Goal: Task Accomplishment & Management: Complete application form

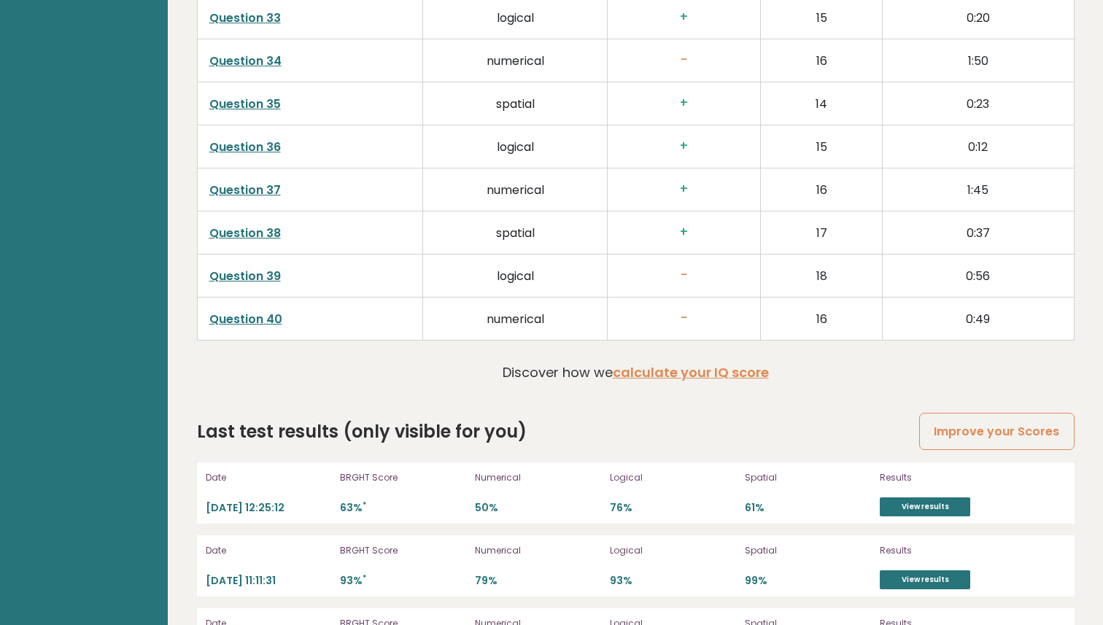
scroll to position [3806, 0]
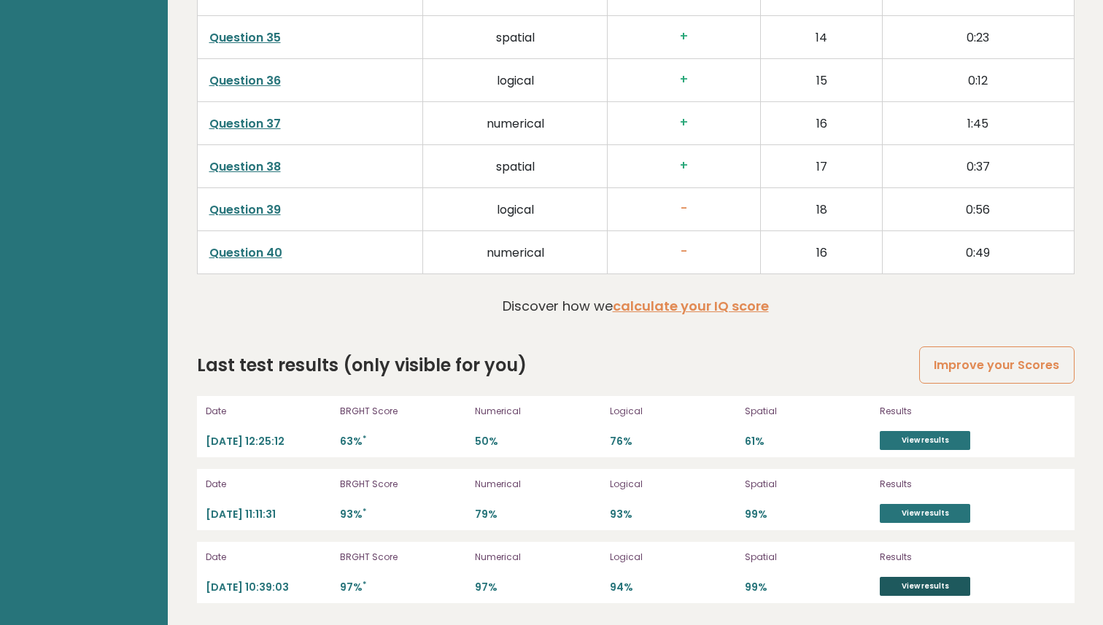
click at [914, 588] on link "View results" at bounding box center [924, 586] width 90 height 19
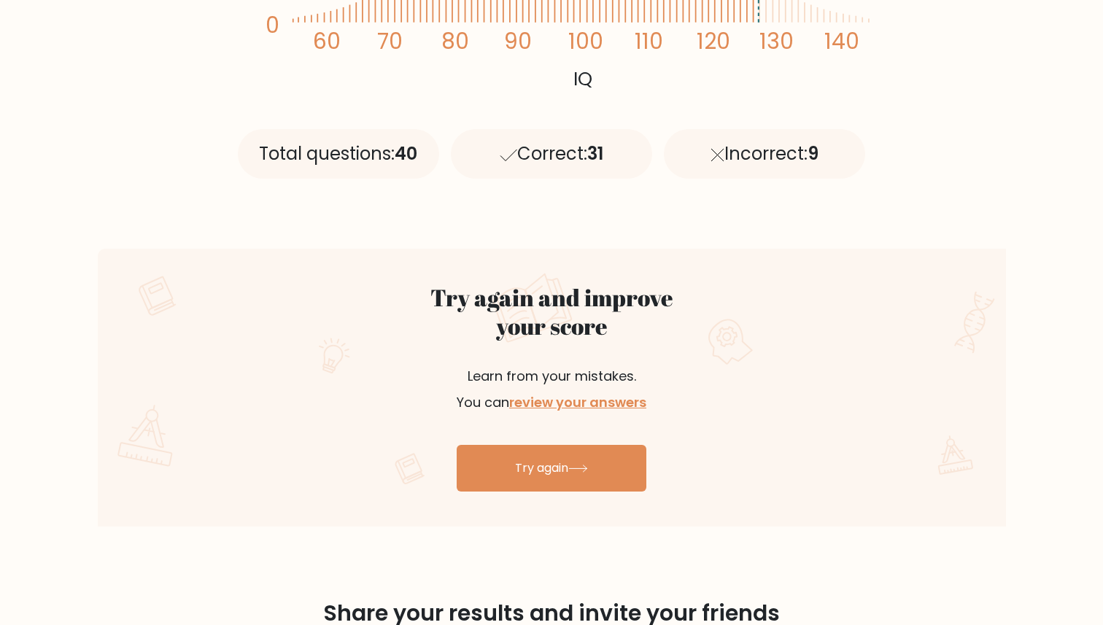
scroll to position [609, 0]
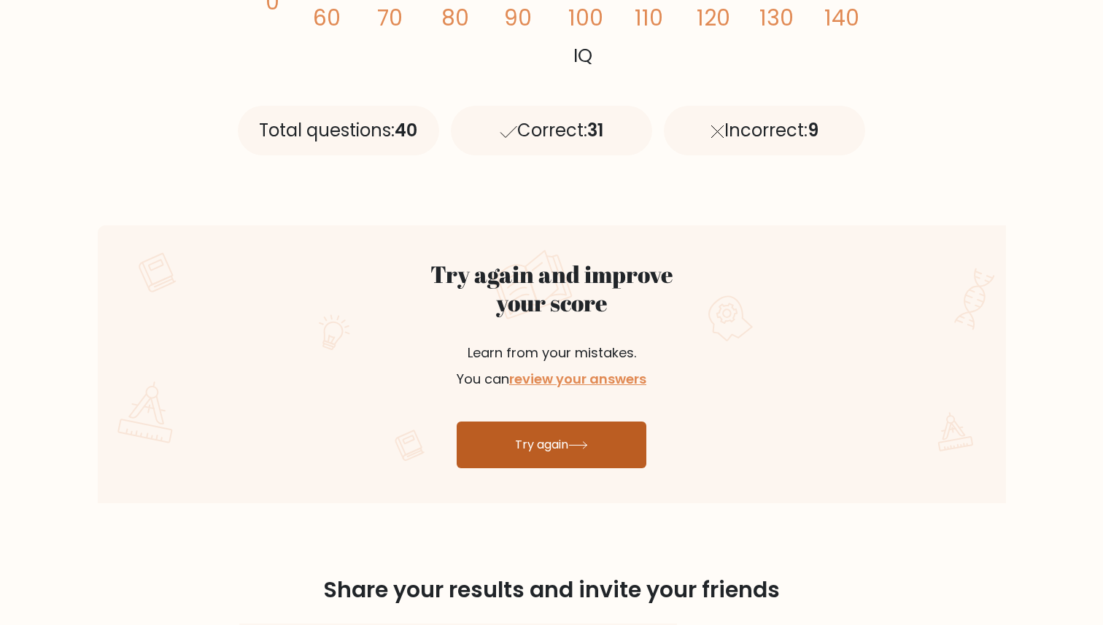
click at [537, 428] on link "Try again" at bounding box center [551, 444] width 190 height 47
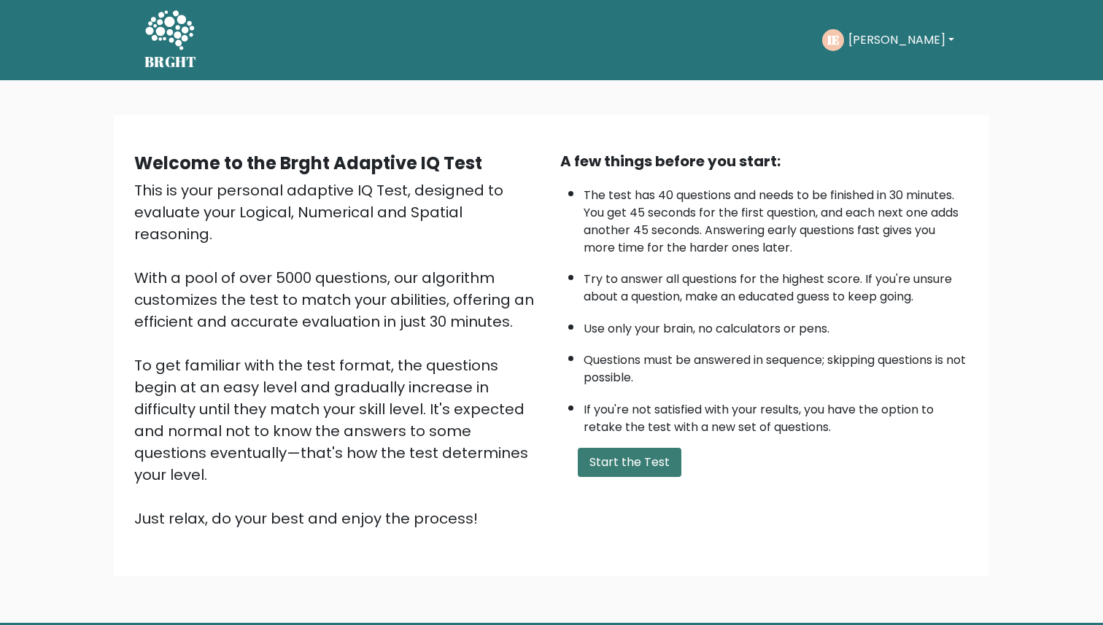
click at [633, 450] on button "Start the Test" at bounding box center [630, 462] width 104 height 29
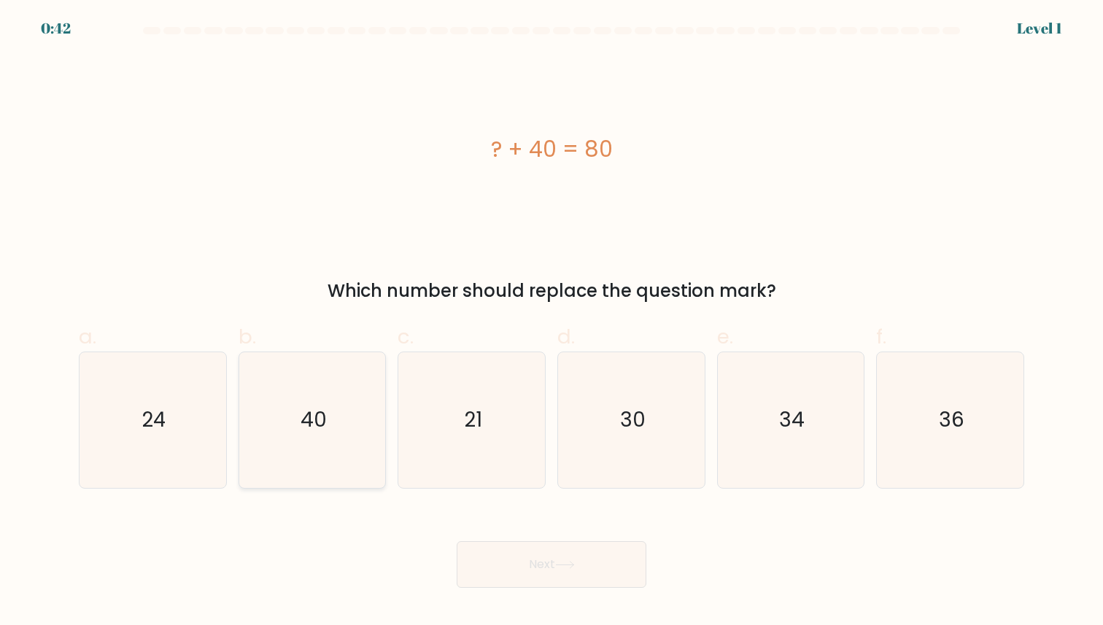
click at [286, 415] on icon "40" at bounding box center [311, 419] width 135 height 135
click at [551, 322] on input "b. 40" at bounding box center [551, 317] width 1 height 9
radio input "true"
click at [550, 572] on button "Next" at bounding box center [551, 564] width 190 height 47
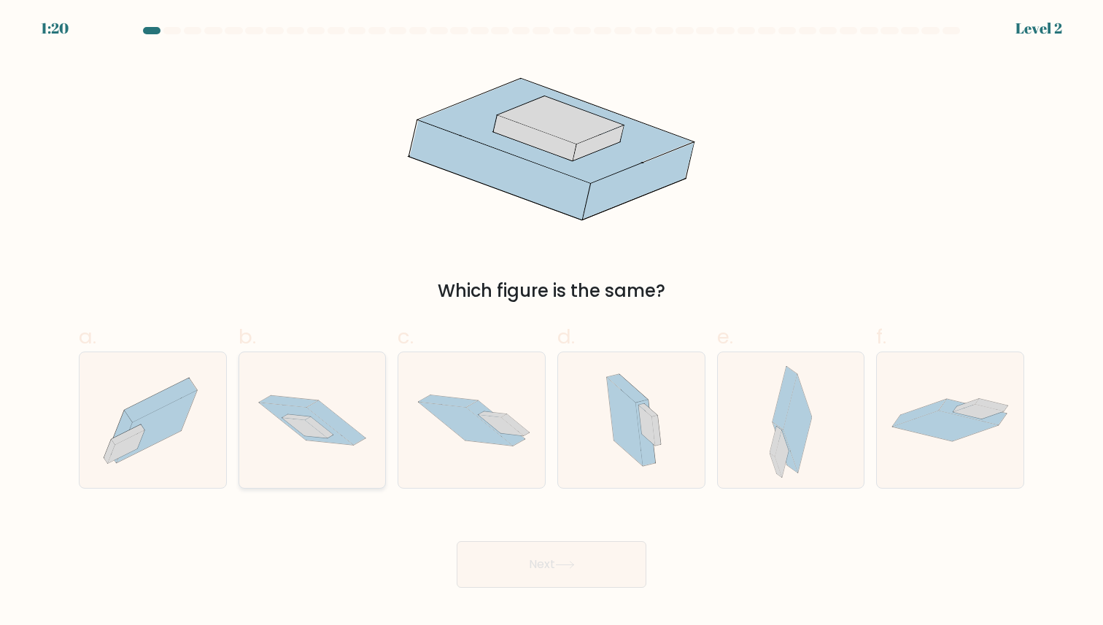
click at [343, 441] on icon at bounding box center [306, 424] width 94 height 42
click at [551, 322] on input "b." at bounding box center [551, 317] width 1 height 9
radio input "true"
click at [527, 561] on button "Next" at bounding box center [551, 564] width 190 height 47
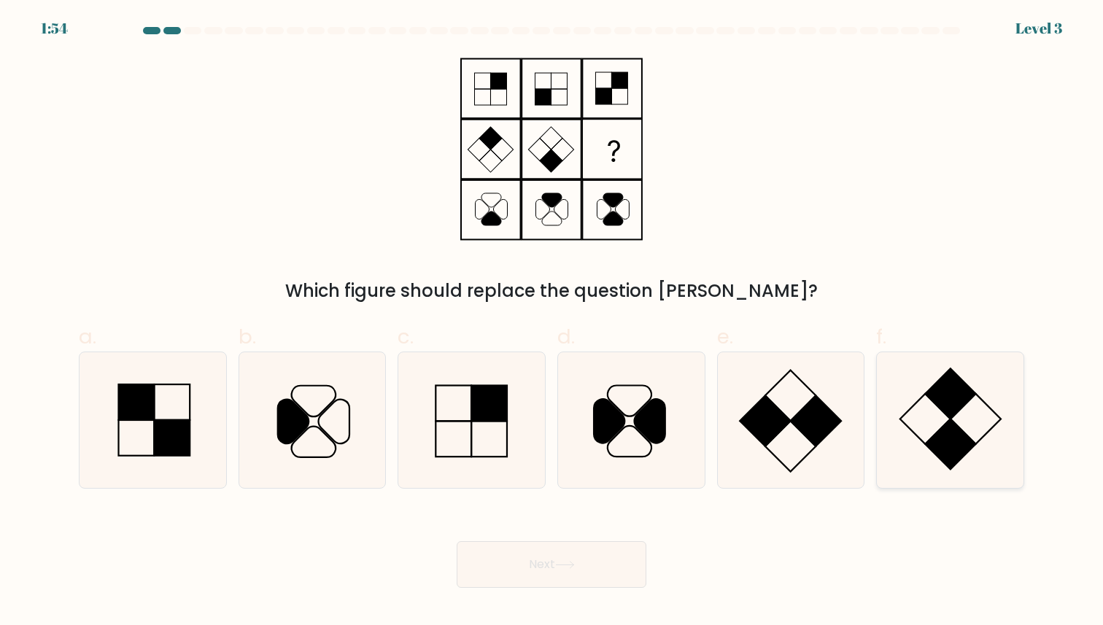
click at [921, 389] on icon at bounding box center [949, 419] width 135 height 135
click at [552, 322] on input "f." at bounding box center [551, 317] width 1 height 9
radio input "true"
click at [508, 551] on button "Next" at bounding box center [551, 564] width 190 height 47
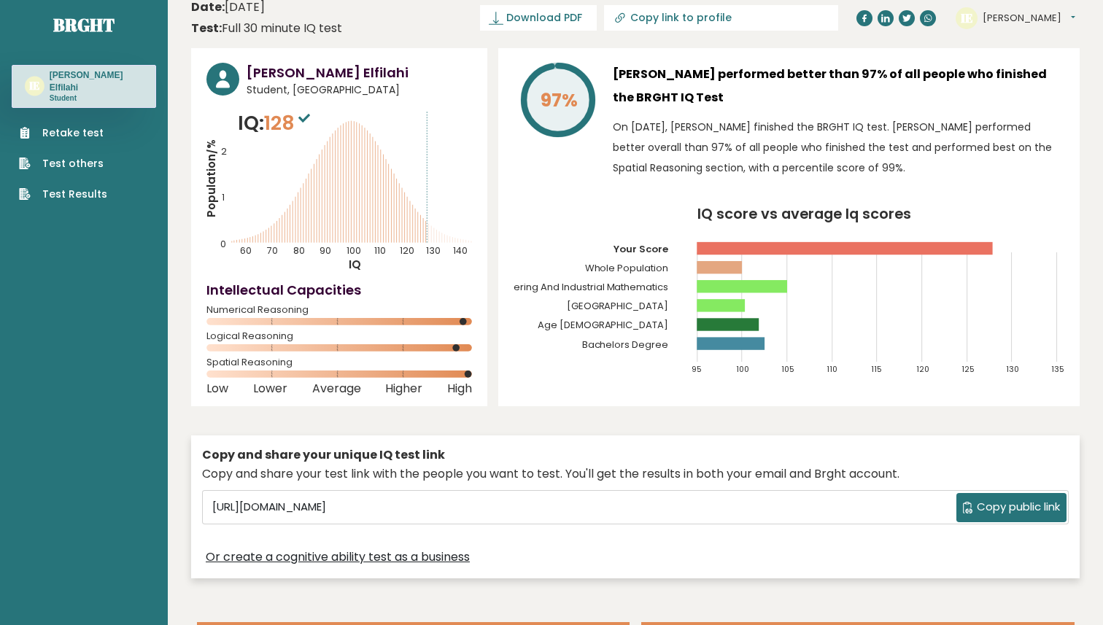
scroll to position [10, 0]
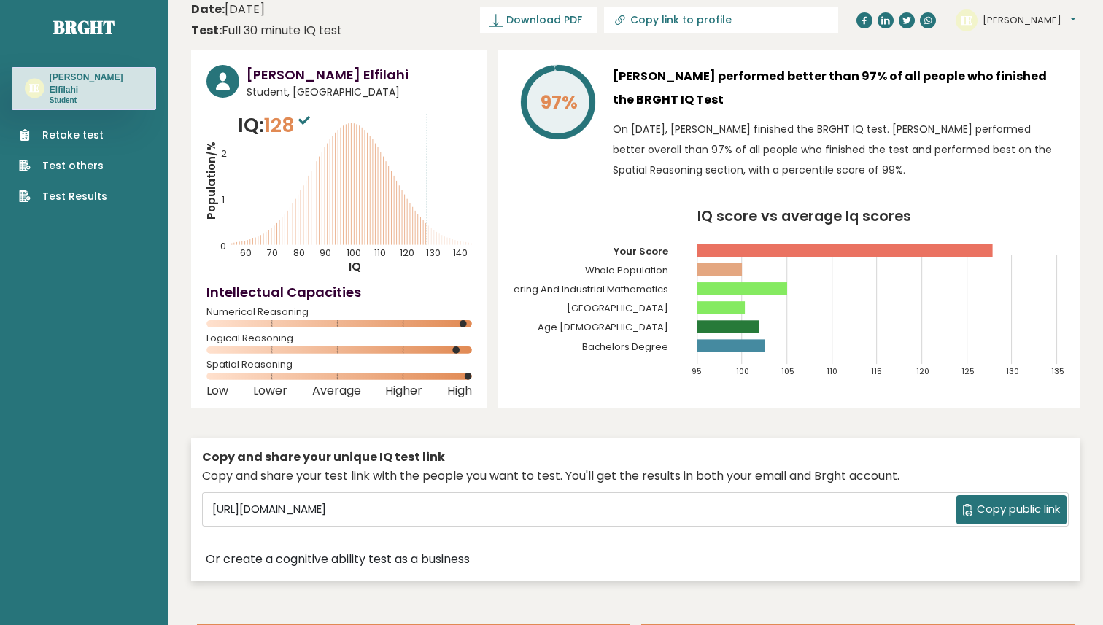
click at [996, 508] on span "Copy public link" at bounding box center [1017, 509] width 83 height 17
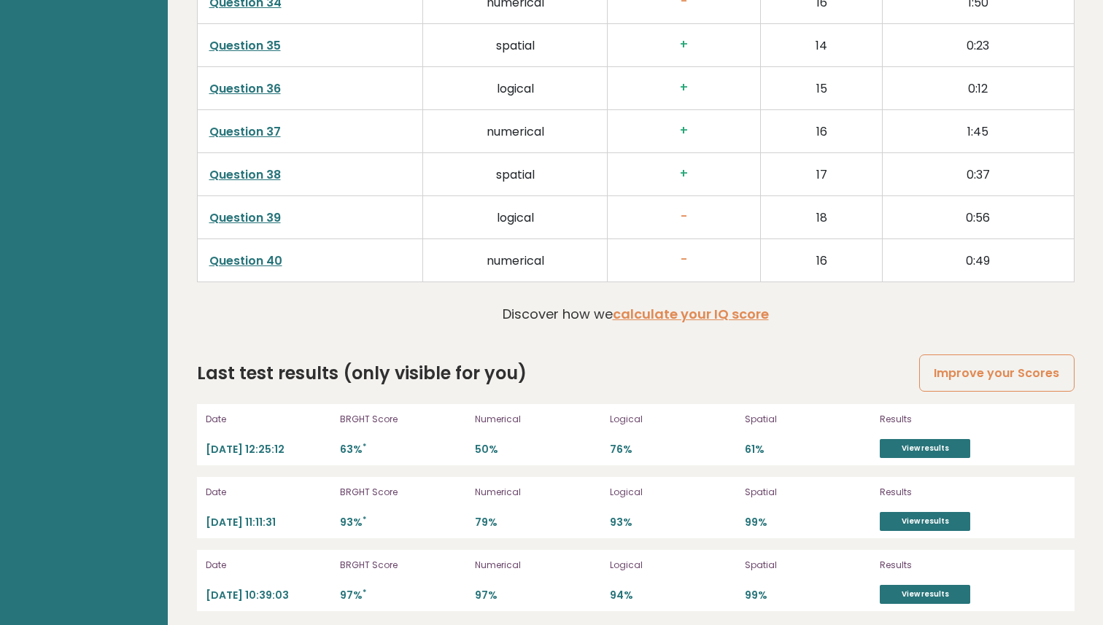
scroll to position [3823, 0]
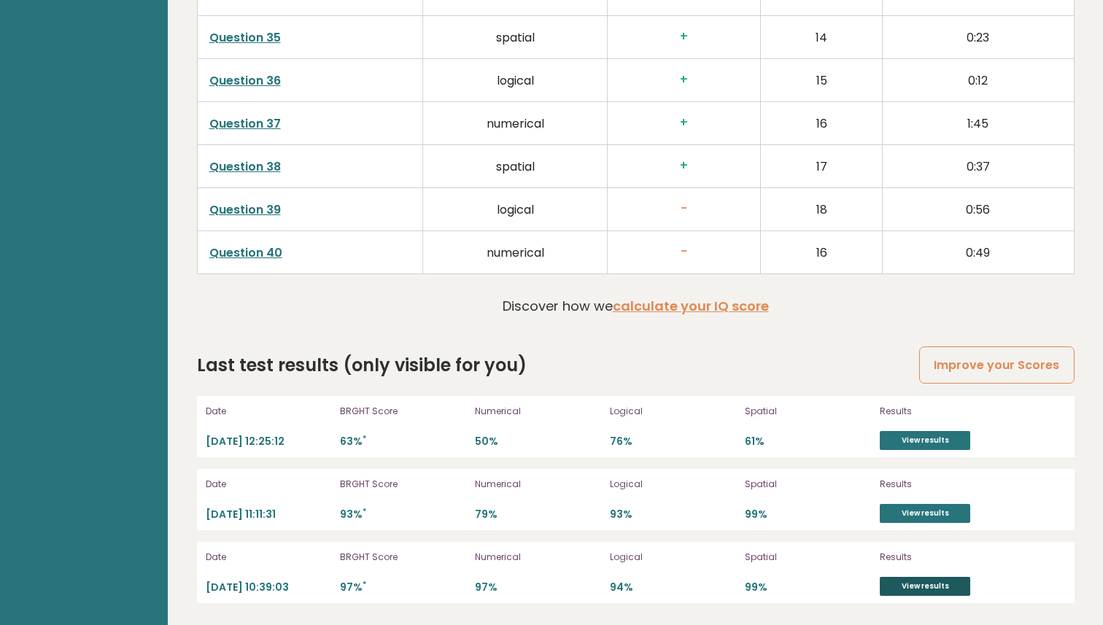
click at [907, 581] on link "View results" at bounding box center [924, 586] width 90 height 19
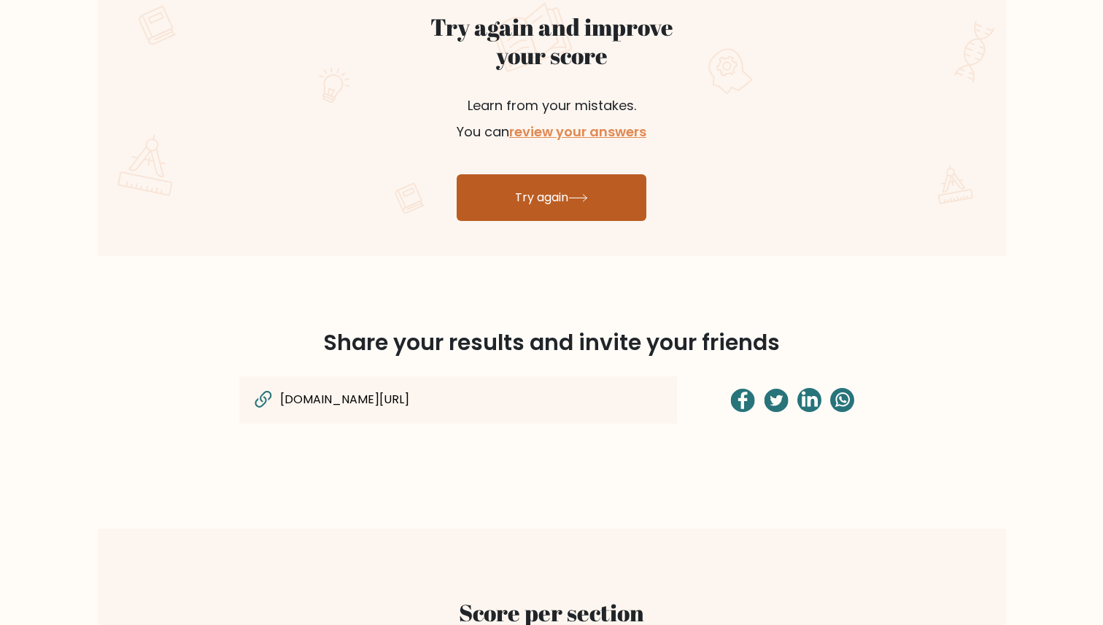
scroll to position [853, 0]
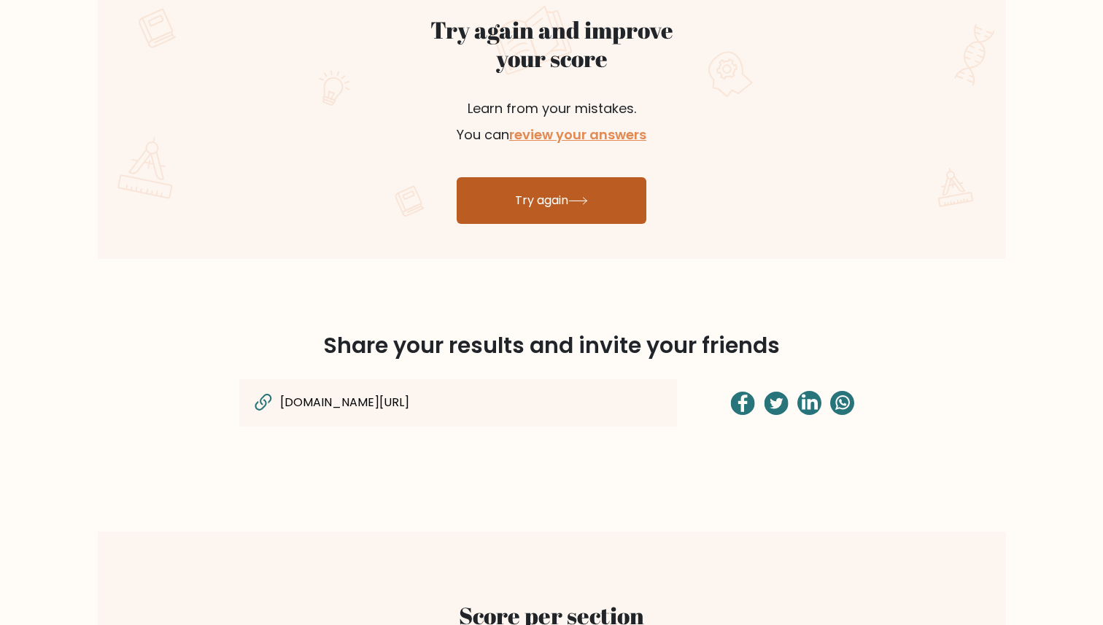
click at [567, 205] on link "Try again" at bounding box center [551, 200] width 190 height 47
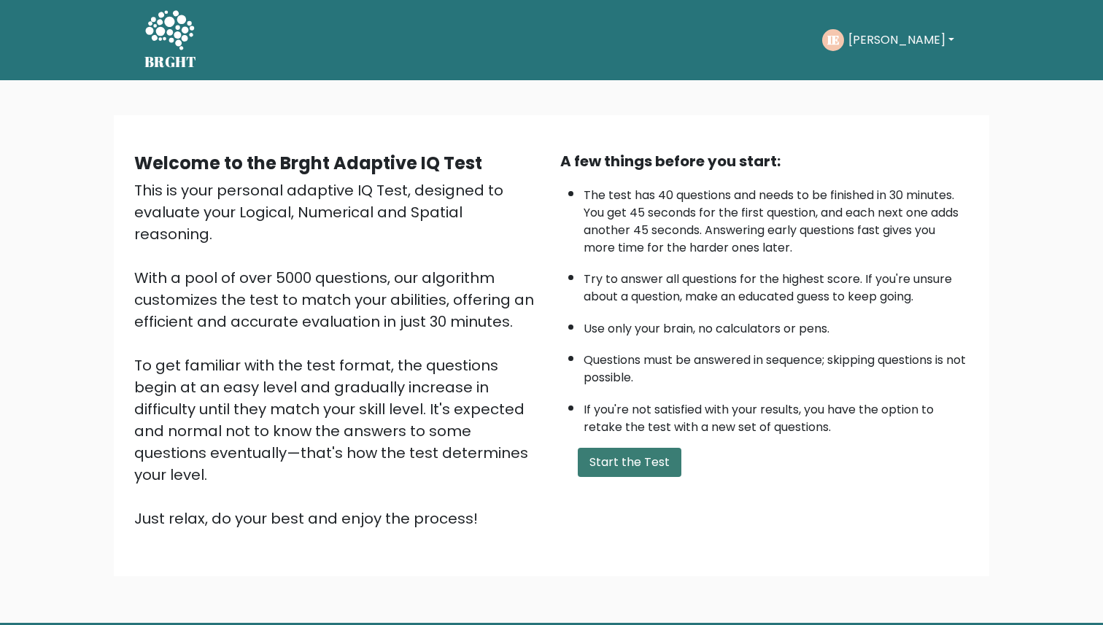
click at [654, 467] on button "Start the Test" at bounding box center [630, 462] width 104 height 29
click at [607, 456] on button "Start the Test" at bounding box center [630, 462] width 104 height 29
click at [614, 456] on button "Start the Test" at bounding box center [630, 462] width 104 height 29
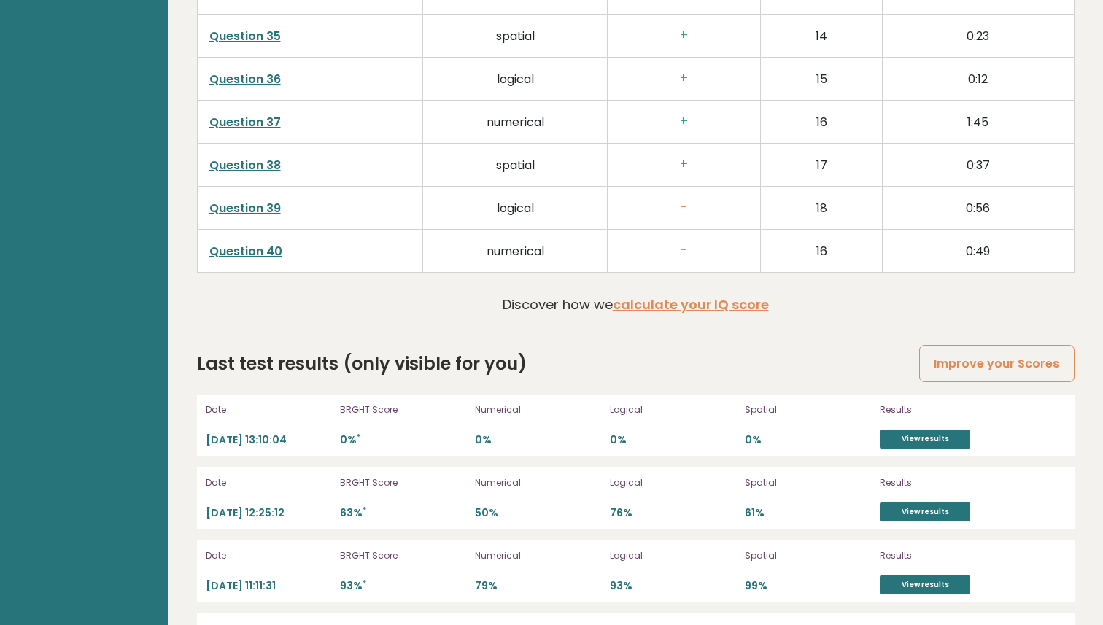
scroll to position [3879, 0]
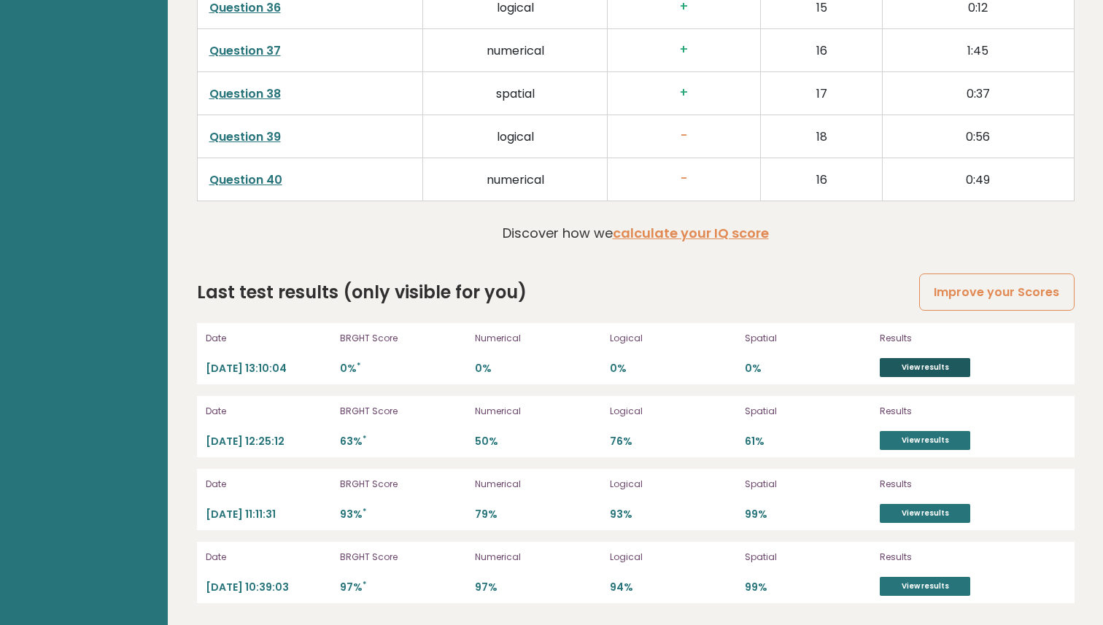
click at [953, 367] on link "View results" at bounding box center [924, 367] width 90 height 19
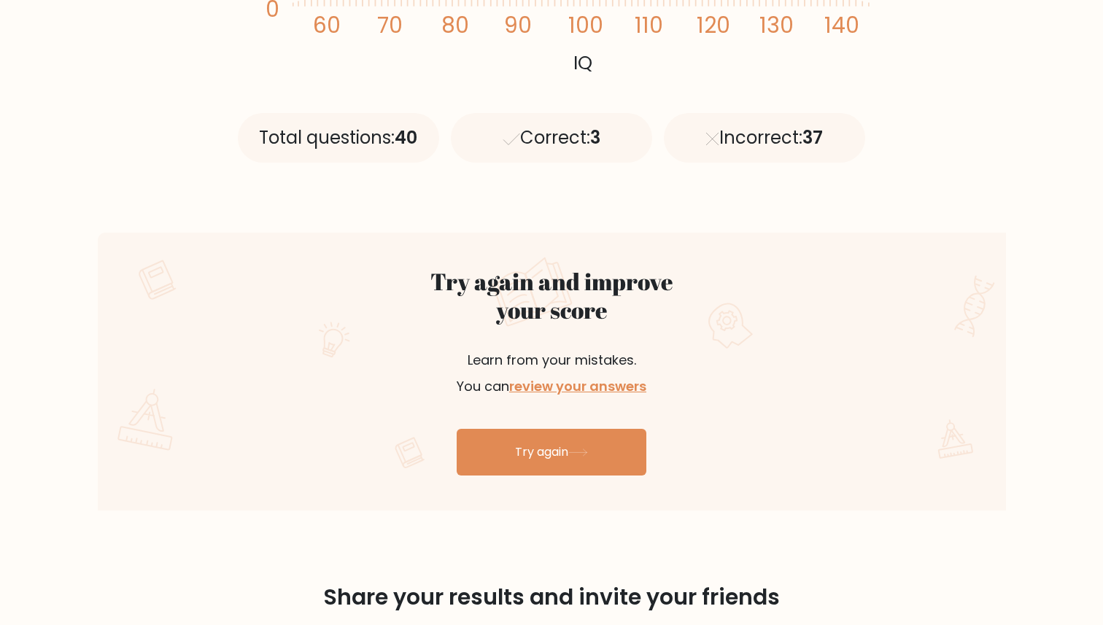
scroll to position [618, 0]
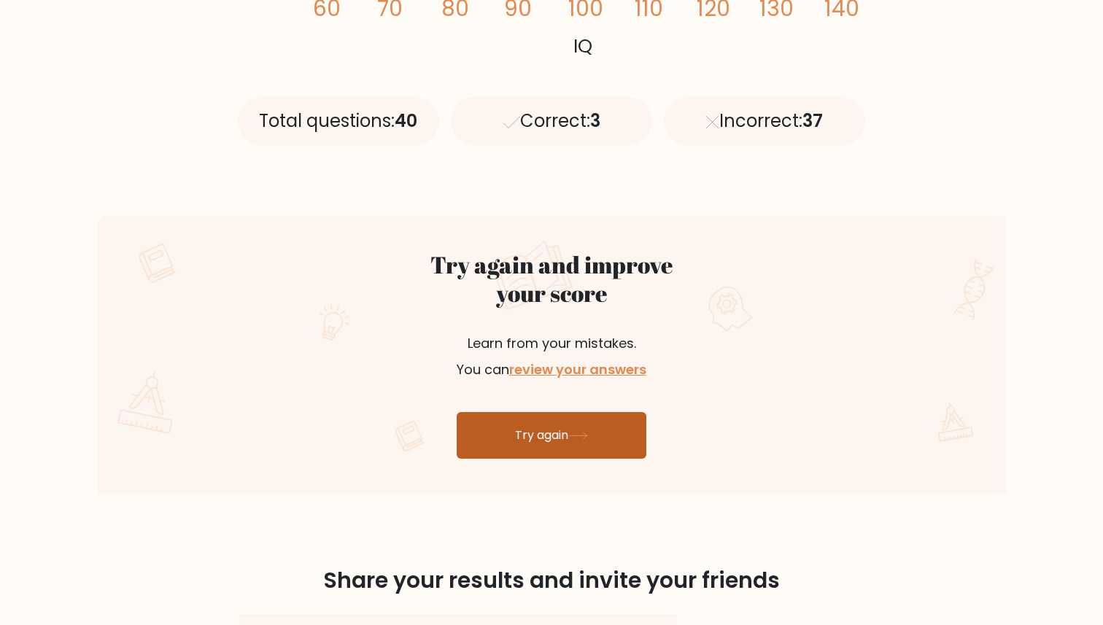
click at [597, 441] on link "Try again" at bounding box center [551, 435] width 190 height 47
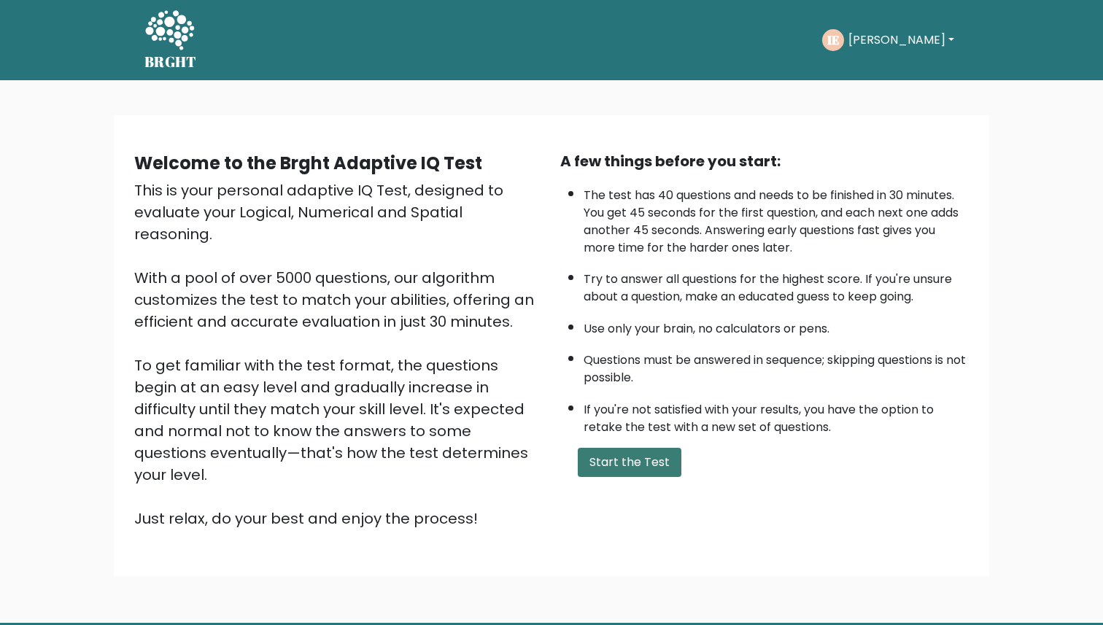
click at [604, 453] on button "Start the Test" at bounding box center [630, 462] width 104 height 29
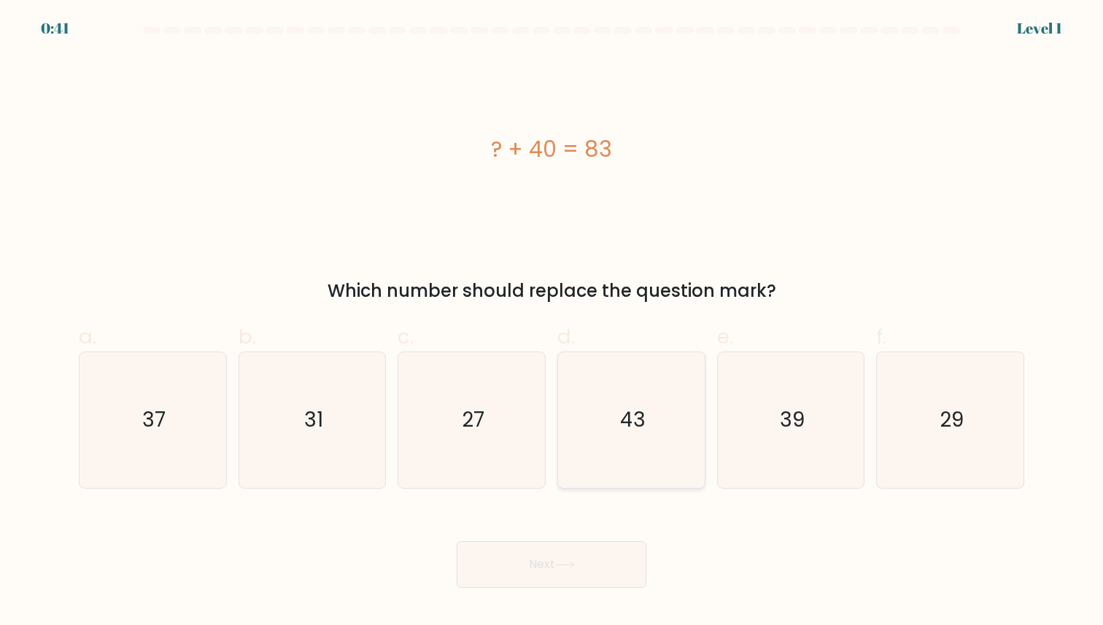
click at [615, 413] on icon "43" at bounding box center [631, 419] width 135 height 135
click at [552, 322] on input "d. 43" at bounding box center [551, 317] width 1 height 9
radio input "true"
click at [595, 575] on button "Next" at bounding box center [551, 564] width 190 height 47
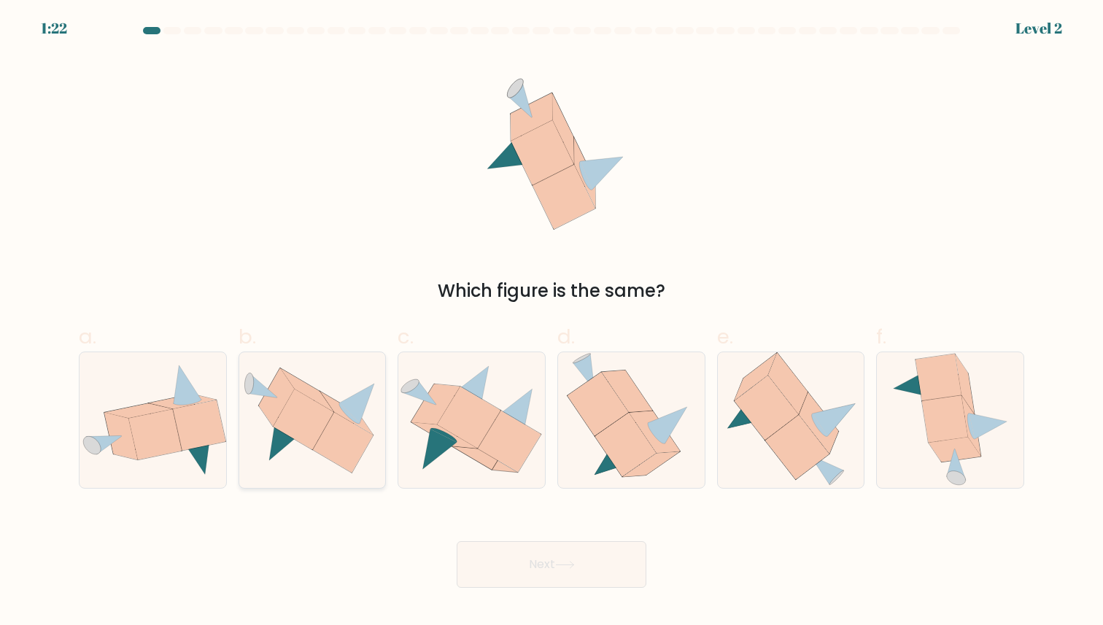
click at [283, 455] on icon at bounding box center [312, 421] width 147 height 106
click at [551, 322] on input "b." at bounding box center [551, 317] width 1 height 9
radio input "true"
click at [571, 555] on button "Next" at bounding box center [551, 564] width 190 height 47
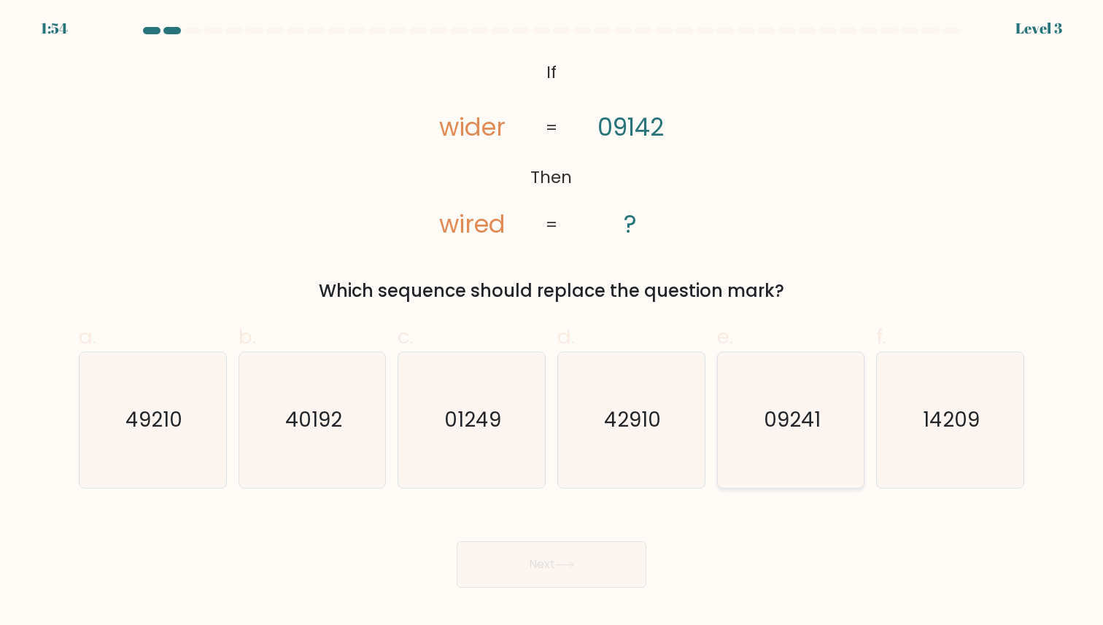
click at [781, 421] on text "09241" at bounding box center [791, 420] width 57 height 28
click at [552, 322] on input "e. 09241" at bounding box center [551, 317] width 1 height 9
radio input "true"
click at [600, 550] on button "Next" at bounding box center [551, 564] width 190 height 47
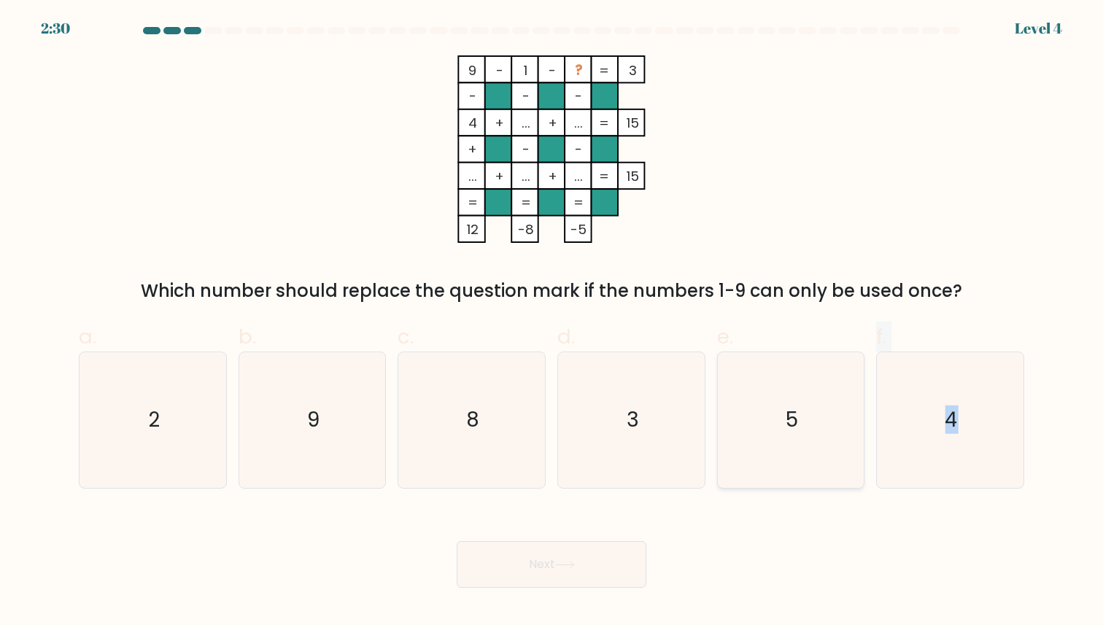
drag, startPoint x: 820, startPoint y: 435, endPoint x: 755, endPoint y: 413, distance: 67.8
click at [733, 431] on icon "5" at bounding box center [790, 419] width 135 height 135
click at [764, 407] on icon "5" at bounding box center [790, 419] width 135 height 135
click at [552, 322] on input "e. 5" at bounding box center [551, 317] width 1 height 9
radio input "true"
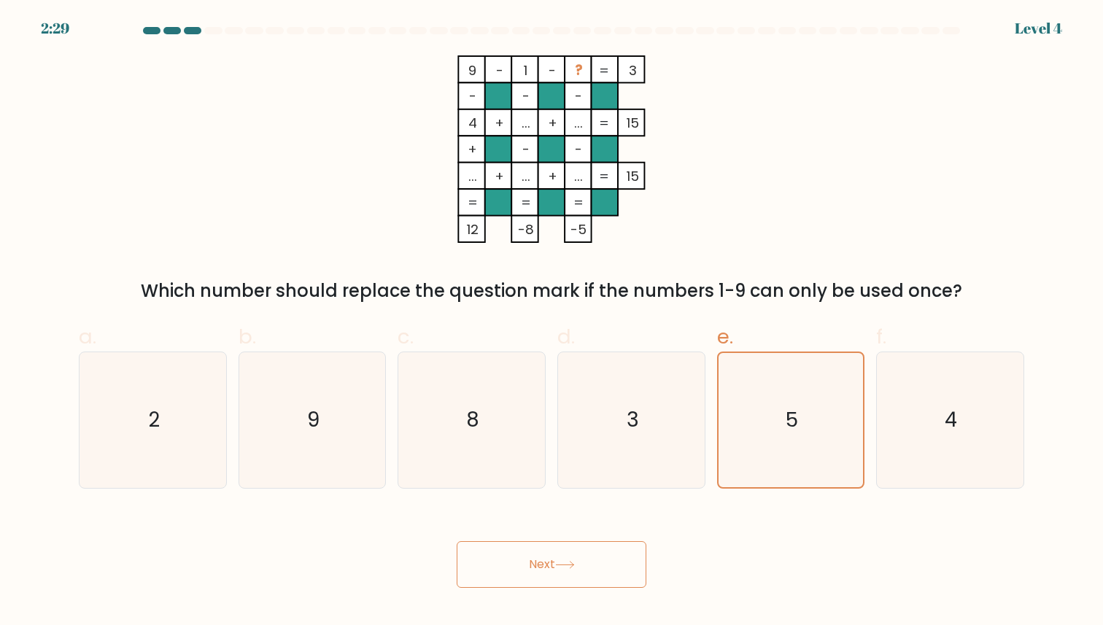
click at [589, 555] on button "Next" at bounding box center [551, 564] width 190 height 47
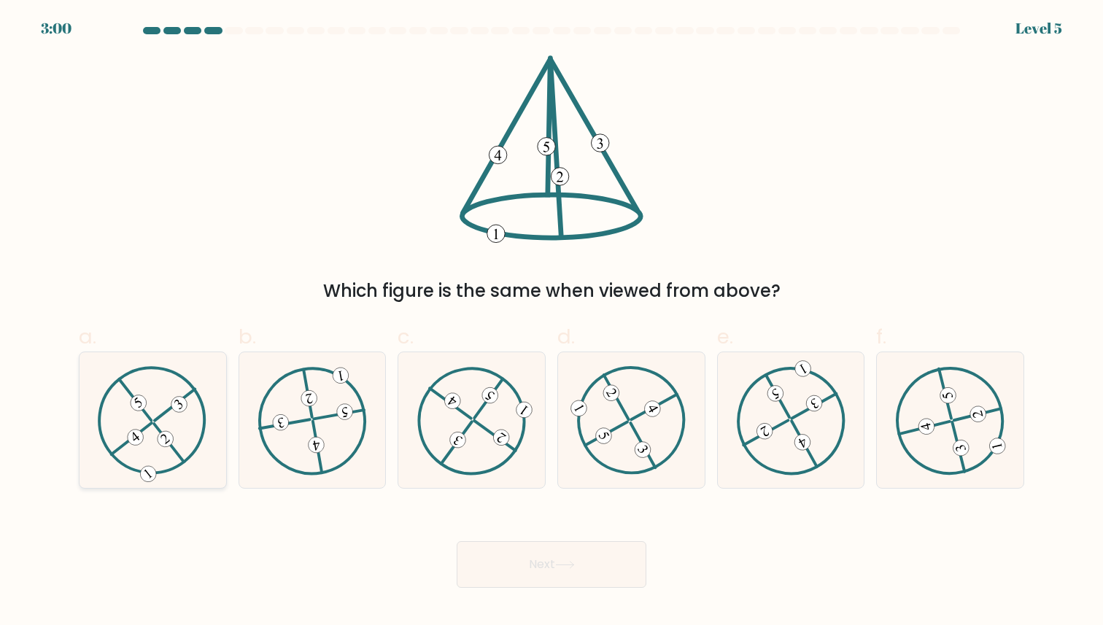
click at [147, 426] on 612 at bounding box center [132, 438] width 40 height 31
click at [551, 322] on input "a." at bounding box center [551, 317] width 1 height 9
radio input "true"
click at [525, 580] on button "Next" at bounding box center [551, 564] width 190 height 47
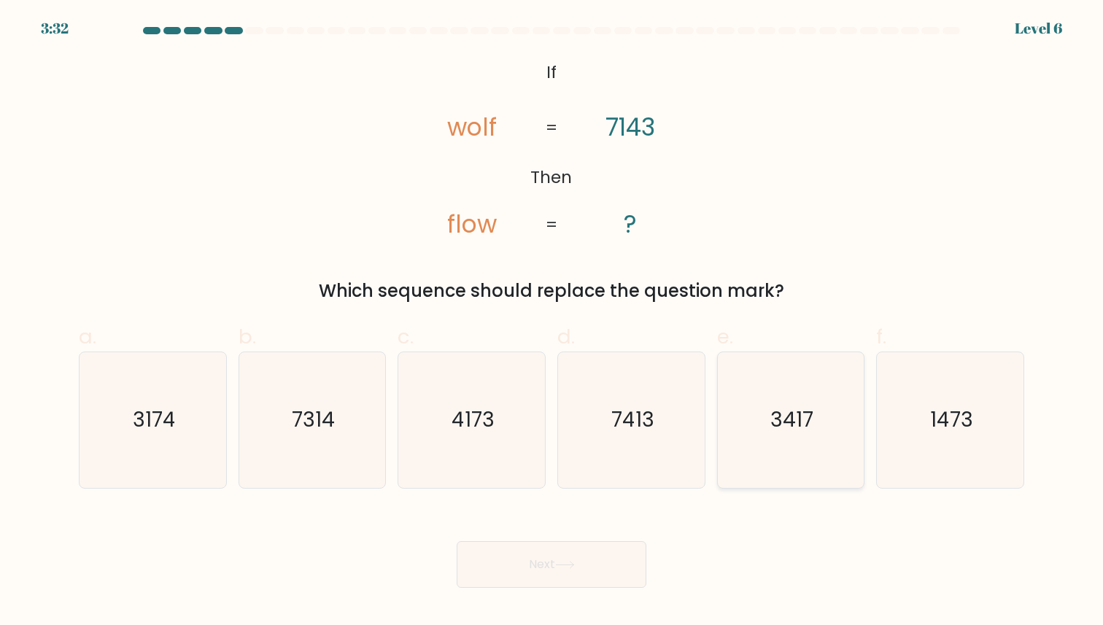
click at [778, 433] on text "3417" at bounding box center [791, 420] width 43 height 28
click at [552, 322] on input "e. 3417" at bounding box center [551, 317] width 1 height 9
radio input "true"
click at [559, 569] on button "Next" at bounding box center [551, 564] width 190 height 47
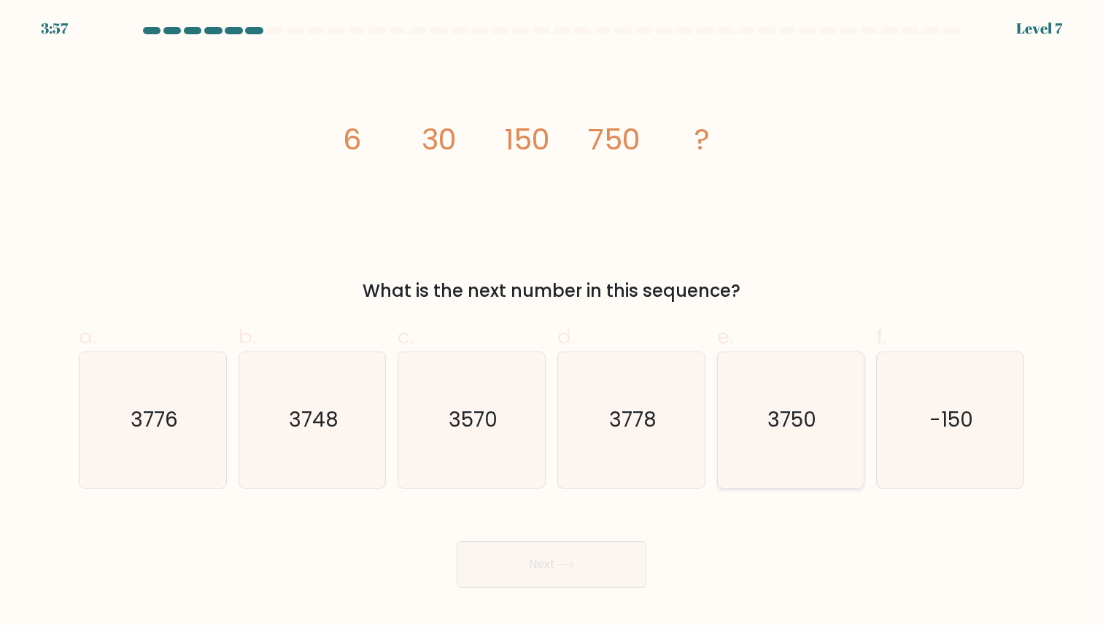
click at [729, 358] on icon "3750" at bounding box center [790, 419] width 135 height 135
click at [552, 322] on input "e. 3750" at bounding box center [551, 317] width 1 height 9
radio input "true"
click at [554, 559] on button "Next" at bounding box center [551, 564] width 190 height 47
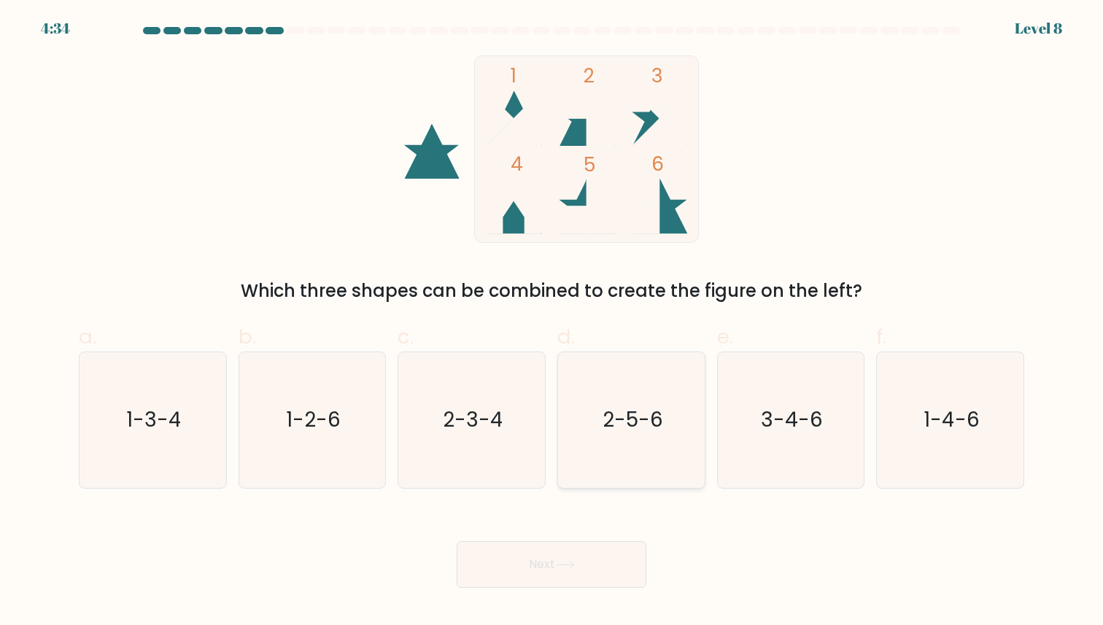
click at [667, 467] on icon "2-5-6" at bounding box center [631, 419] width 135 height 135
click at [552, 322] on input "d. 2-5-6" at bounding box center [551, 317] width 1 height 9
radio input "true"
click at [565, 568] on icon at bounding box center [565, 565] width 20 height 8
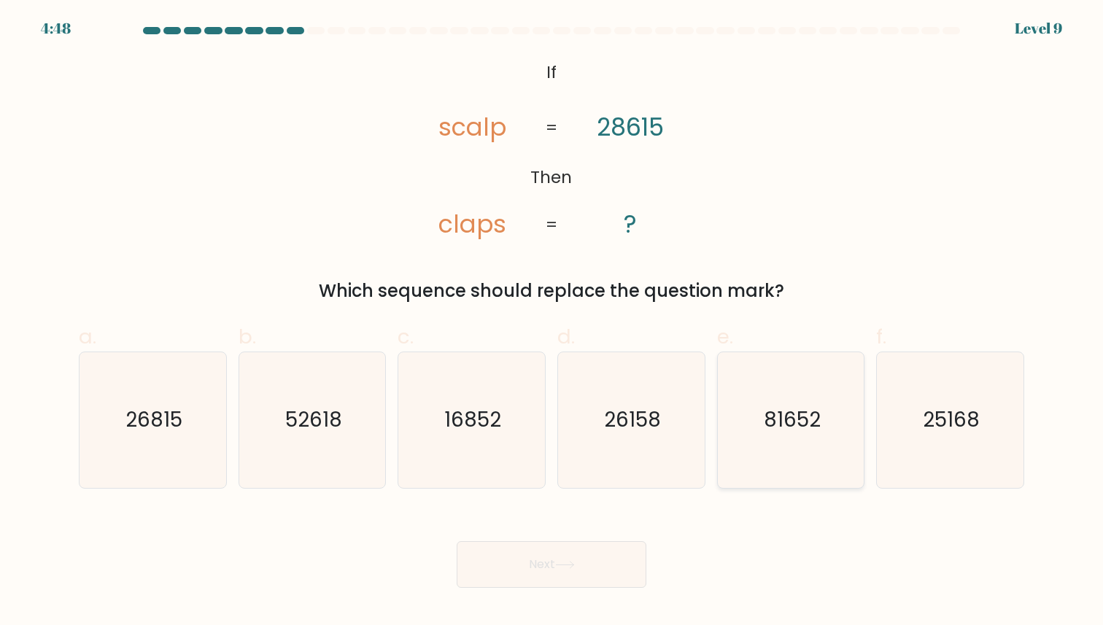
click at [833, 442] on icon "81652" at bounding box center [790, 419] width 135 height 135
click at [552, 322] on input "e. 81652" at bounding box center [551, 317] width 1 height 9
radio input "true"
click at [556, 564] on button "Next" at bounding box center [551, 564] width 190 height 47
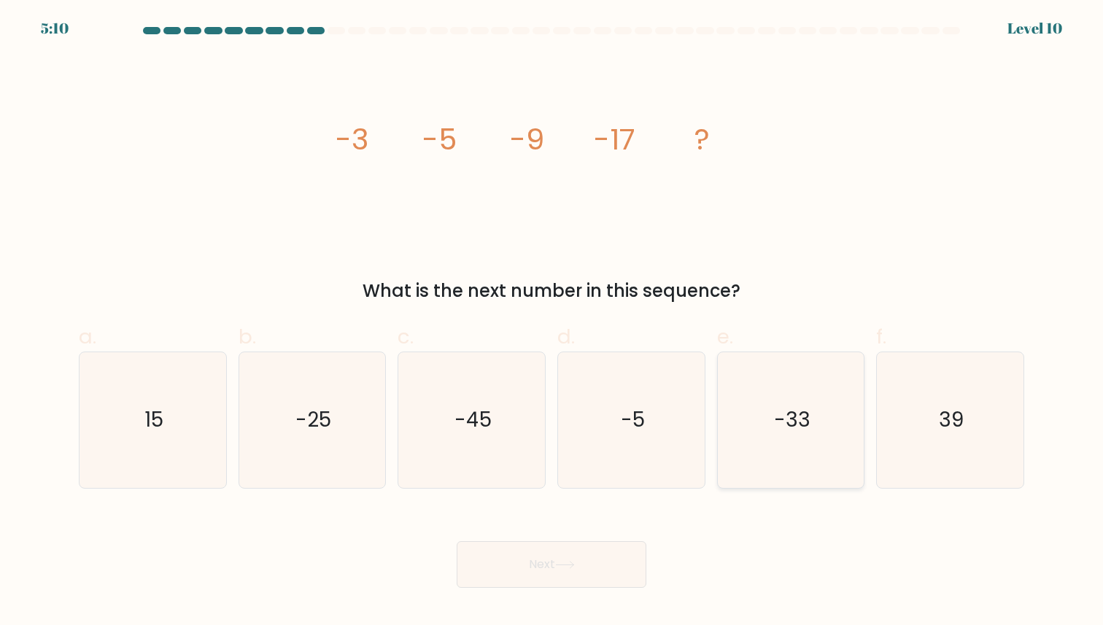
click at [809, 423] on icon "-33" at bounding box center [790, 419] width 135 height 135
click at [552, 322] on input "e. -33" at bounding box center [551, 317] width 1 height 9
radio input "true"
click at [533, 579] on button "Next" at bounding box center [551, 564] width 190 height 47
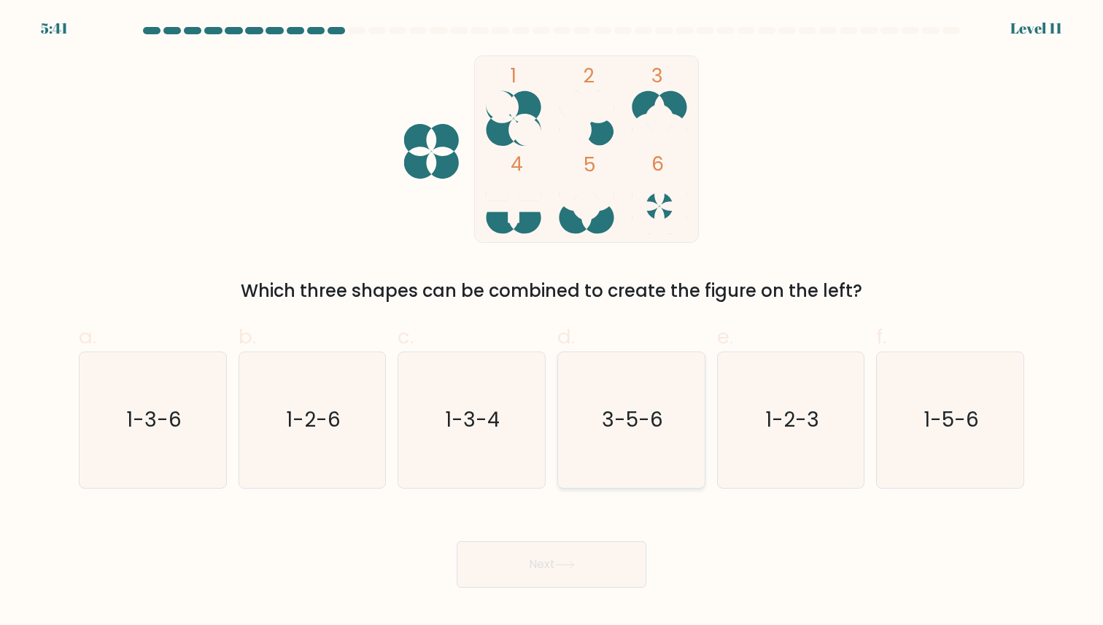
click at [641, 447] on icon "3-5-6" at bounding box center [631, 419] width 135 height 135
click at [552, 322] on input "d. 3-5-6" at bounding box center [551, 317] width 1 height 9
radio input "true"
click at [578, 557] on button "Next" at bounding box center [551, 564] width 190 height 47
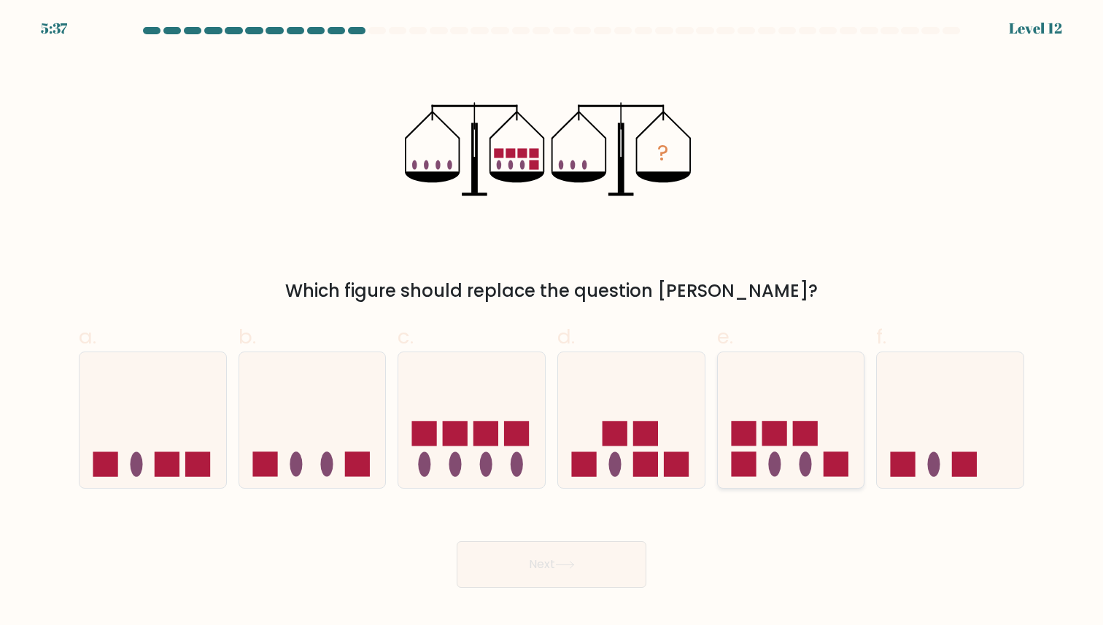
click at [782, 447] on icon at bounding box center [791, 419] width 147 height 121
click at [552, 322] on input "e." at bounding box center [551, 317] width 1 height 9
radio input "true"
click at [563, 553] on button "Next" at bounding box center [551, 564] width 190 height 47
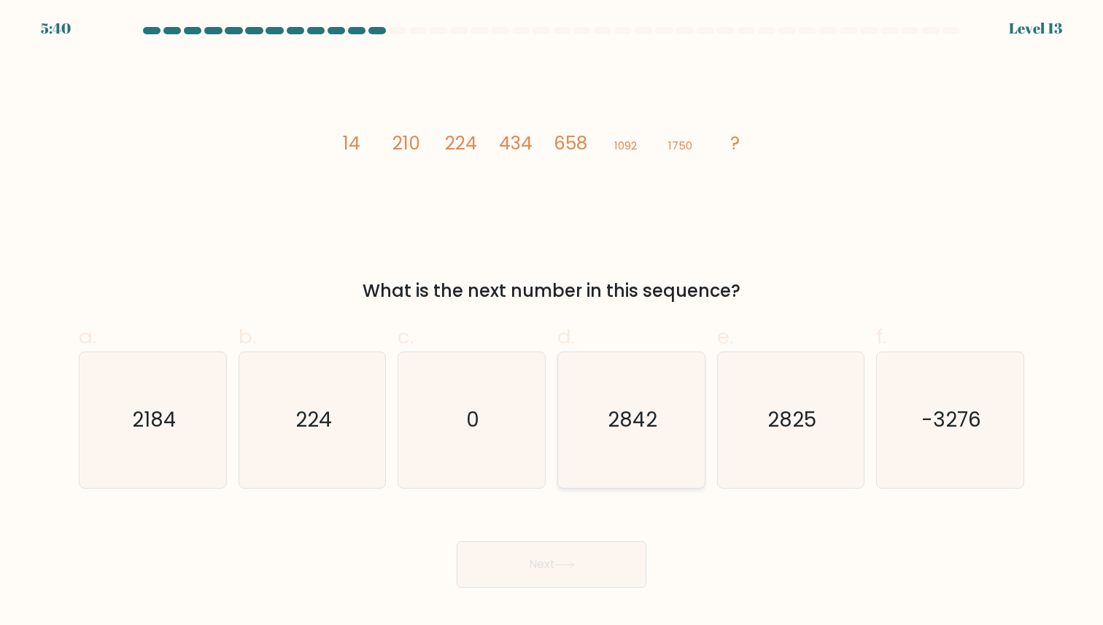
click at [606, 449] on icon "2842" at bounding box center [631, 419] width 135 height 135
click at [552, 322] on input "d. 2842" at bounding box center [551, 317] width 1 height 9
radio input "true"
click at [593, 561] on button "Next" at bounding box center [551, 564] width 190 height 47
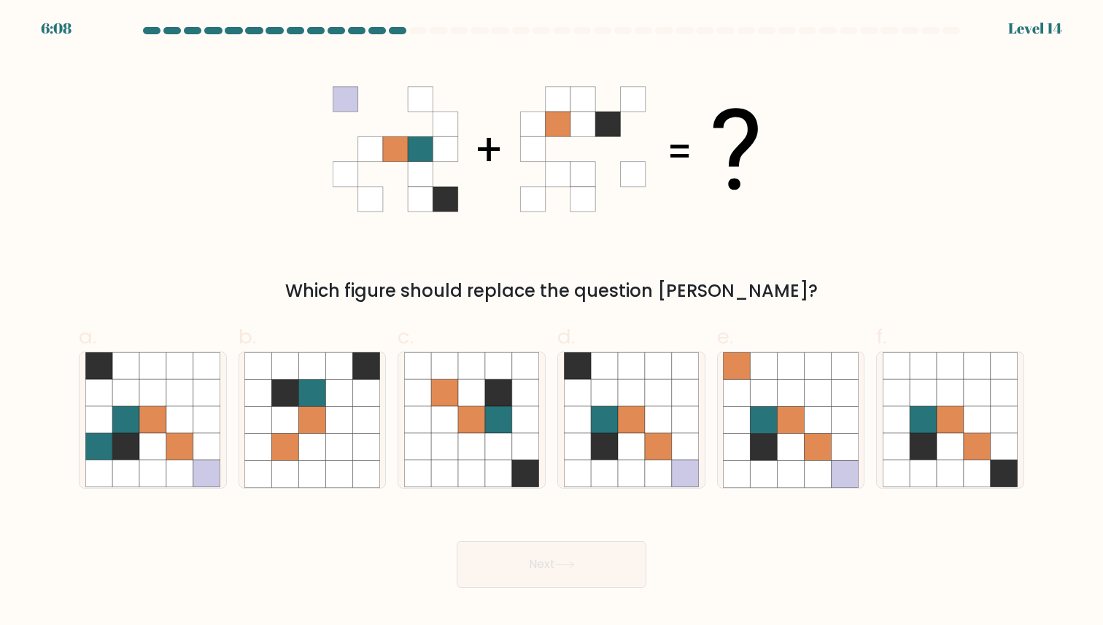
click at [412, 170] on icon at bounding box center [420, 174] width 25 height 25
click at [662, 388] on icon at bounding box center [658, 393] width 27 height 27
click at [552, 322] on input "d." at bounding box center [551, 317] width 1 height 9
radio input "true"
click at [567, 556] on button "Next" at bounding box center [551, 564] width 190 height 47
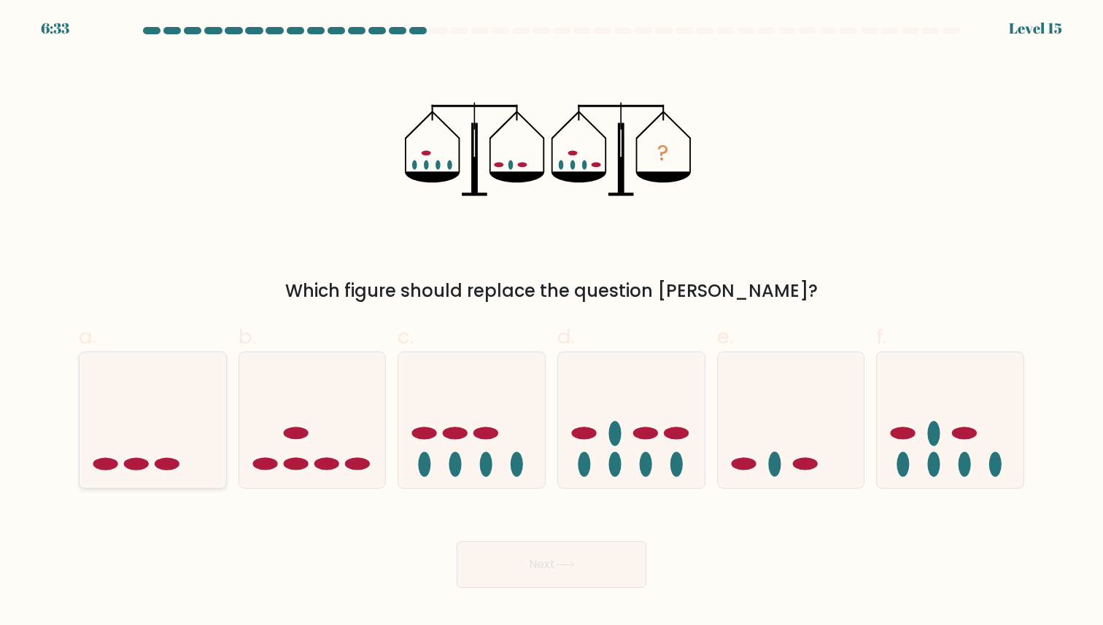
click at [191, 426] on icon at bounding box center [152, 419] width 147 height 121
click at [551, 322] on input "a." at bounding box center [551, 317] width 1 height 9
radio input "true"
click at [486, 562] on button "Next" at bounding box center [551, 564] width 190 height 47
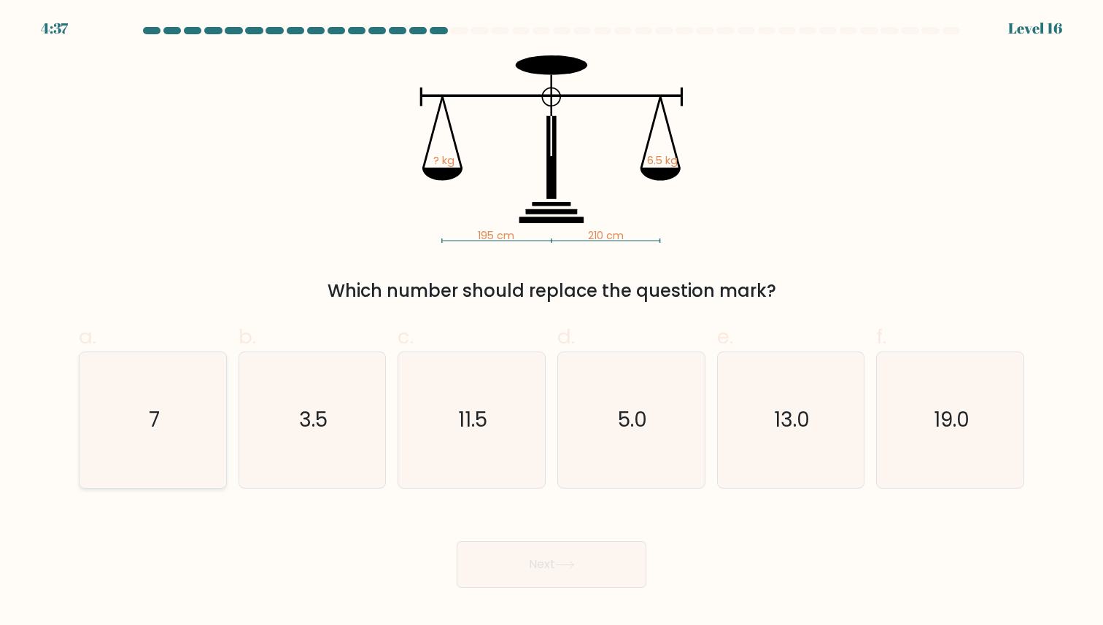
click at [193, 379] on icon "7" at bounding box center [152, 419] width 135 height 135
click at [551, 322] on input "a. 7" at bounding box center [551, 317] width 1 height 9
radio input "true"
click at [620, 559] on button "Next" at bounding box center [551, 564] width 190 height 47
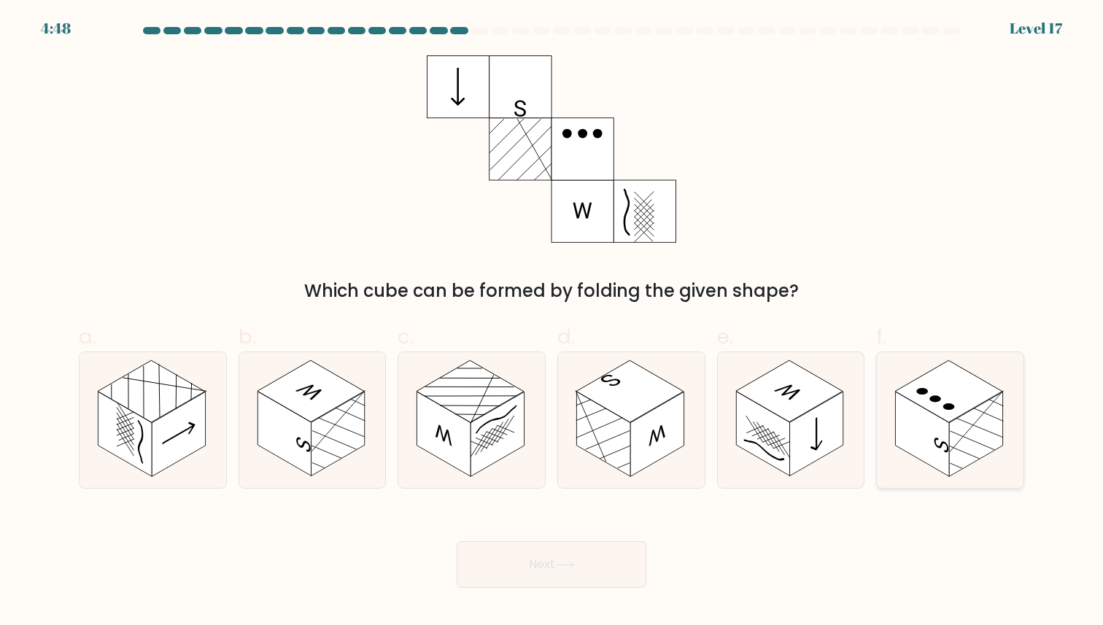
click at [985, 439] on rect at bounding box center [975, 434] width 53 height 85
click at [552, 322] on input "f." at bounding box center [551, 317] width 1 height 9
radio input "true"
click at [571, 564] on icon at bounding box center [565, 565] width 20 height 8
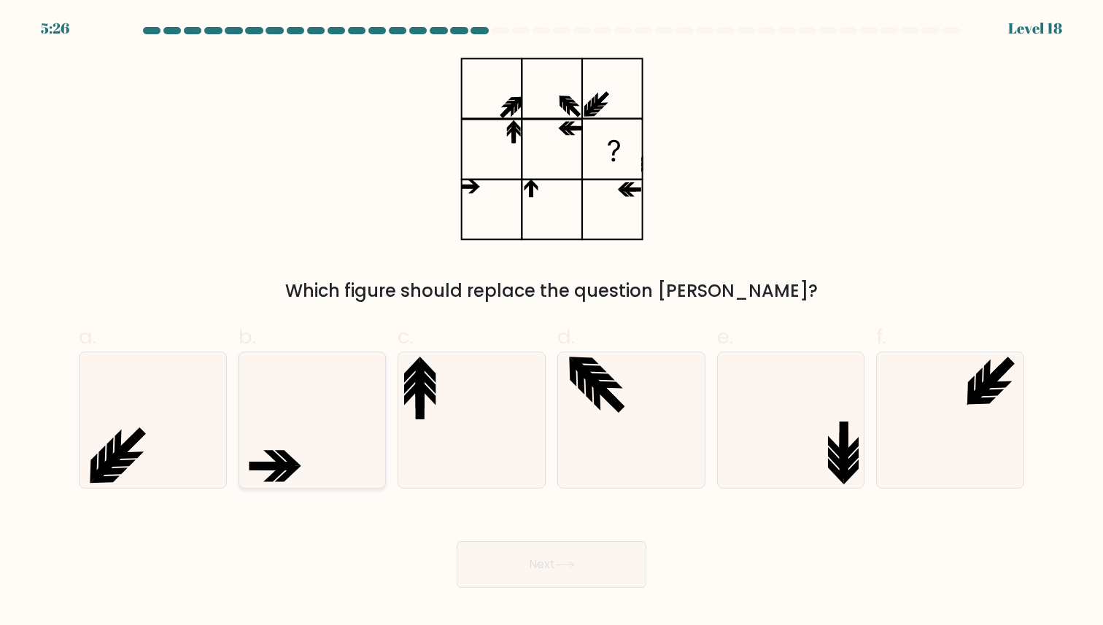
click at [273, 438] on icon at bounding box center [311, 419] width 135 height 135
click at [551, 322] on input "b." at bounding box center [551, 317] width 1 height 9
radio input "true"
click at [537, 548] on button "Next" at bounding box center [551, 564] width 190 height 47
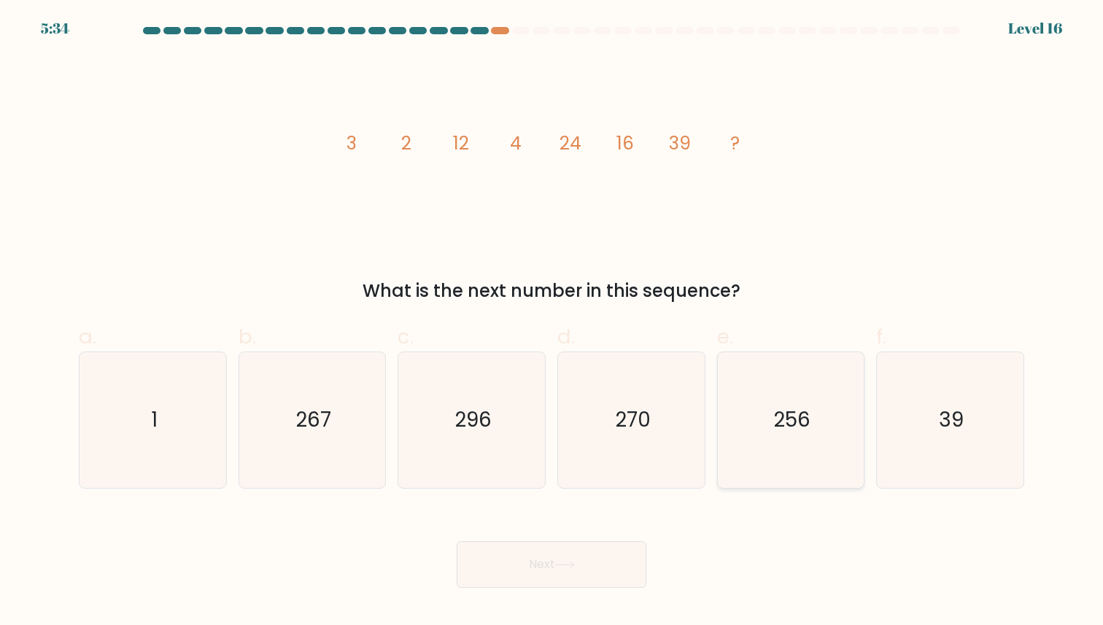
click at [854, 405] on icon "256" at bounding box center [790, 419] width 135 height 135
click at [552, 322] on input "e. 256" at bounding box center [551, 317] width 1 height 9
radio input "true"
click at [546, 553] on button "Next" at bounding box center [551, 564] width 190 height 47
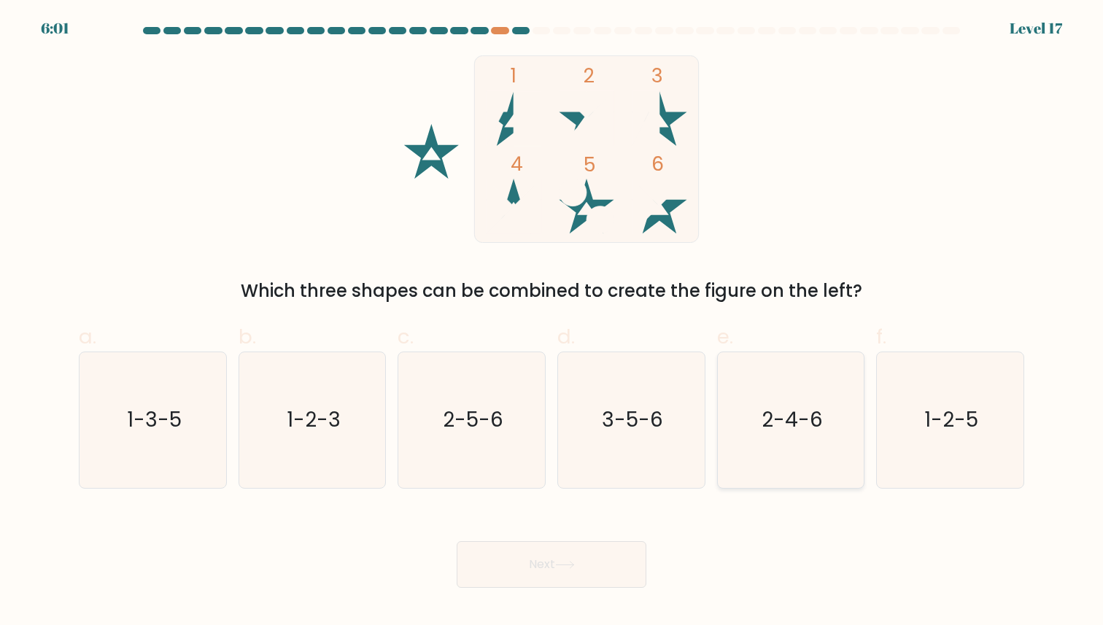
click at [850, 437] on icon "2-4-6" at bounding box center [790, 419] width 135 height 135
click at [552, 322] on input "e. 2-4-6" at bounding box center [551, 317] width 1 height 9
radio input "true"
click at [590, 559] on button "Next" at bounding box center [551, 564] width 190 height 47
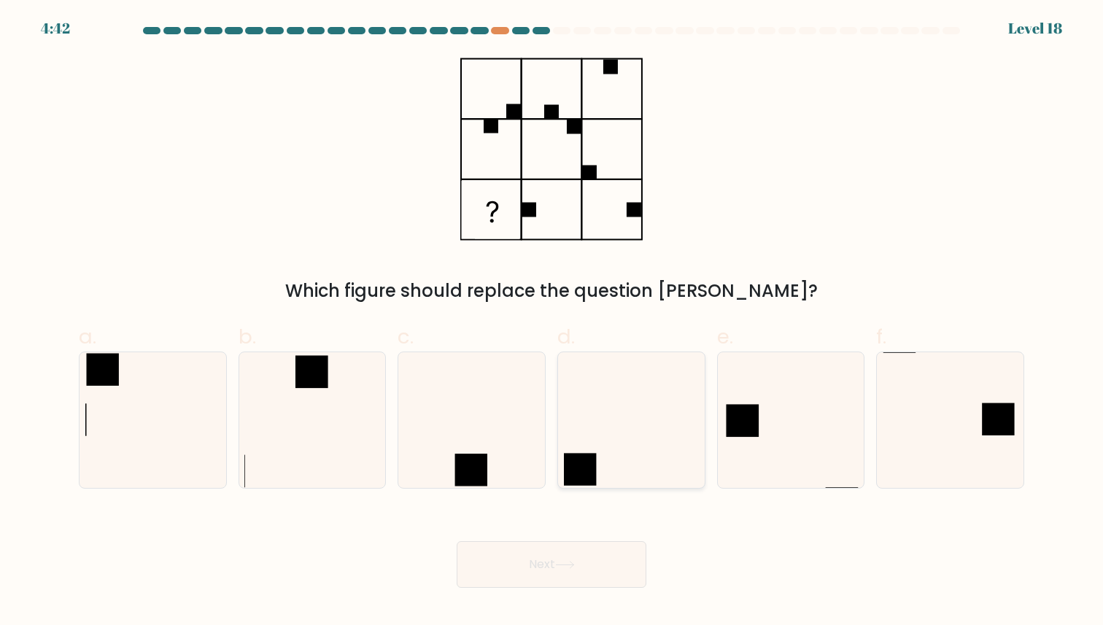
click at [591, 390] on icon at bounding box center [631, 419] width 135 height 135
click at [552, 322] on input "d." at bounding box center [551, 317] width 1 height 9
radio input "true"
click at [548, 572] on button "Next" at bounding box center [551, 564] width 190 height 47
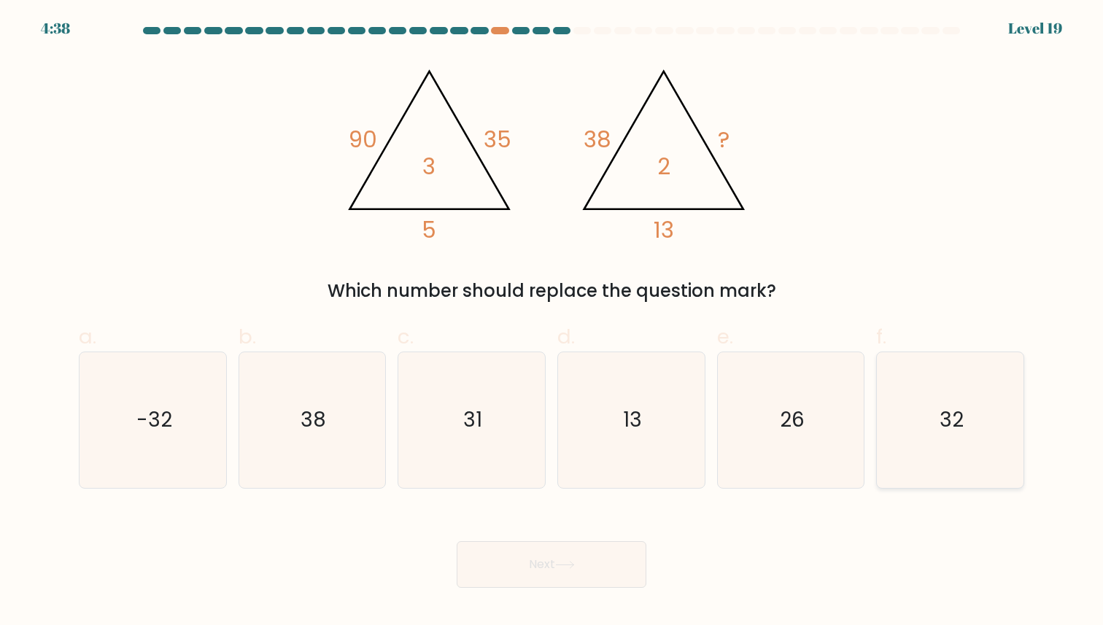
click at [968, 428] on icon "32" at bounding box center [949, 419] width 135 height 135
click at [552, 322] on input "f. 32" at bounding box center [551, 317] width 1 height 9
radio input "true"
click at [575, 548] on button "Next" at bounding box center [551, 564] width 190 height 47
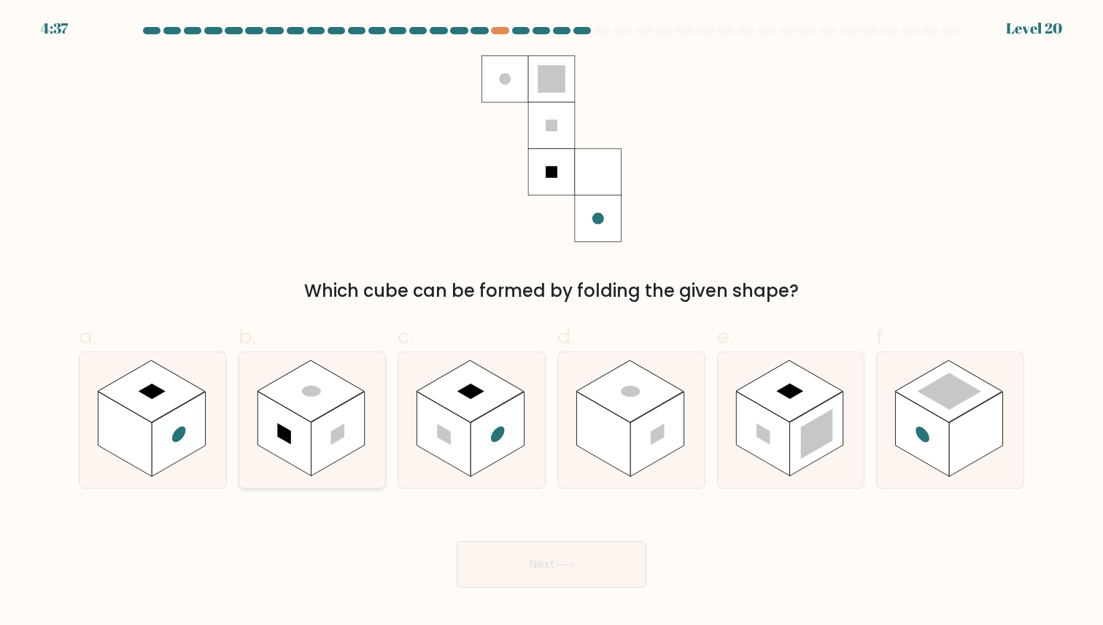
click at [317, 435] on rect at bounding box center [337, 434] width 53 height 85
click at [551, 322] on input "b." at bounding box center [551, 317] width 1 height 9
radio input "true"
click at [524, 553] on button "Next" at bounding box center [551, 564] width 190 height 47
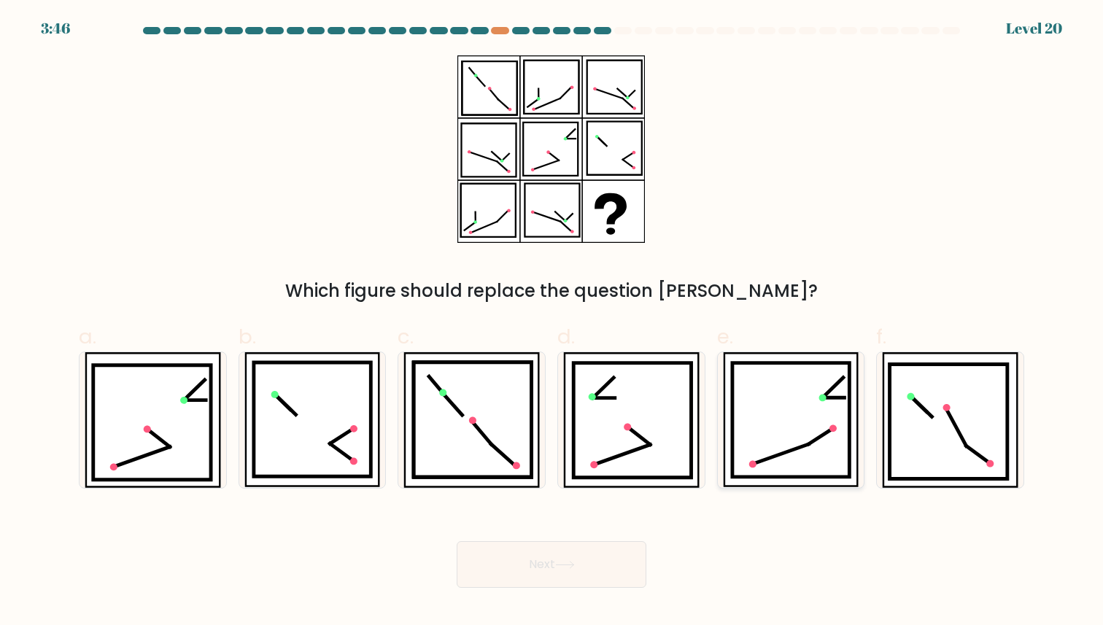
click at [753, 431] on icon at bounding box center [790, 420] width 117 height 114
click at [552, 322] on input "e." at bounding box center [551, 317] width 1 height 9
radio input "true"
click at [620, 450] on icon at bounding box center [631, 420] width 117 height 114
click at [552, 322] on input "d." at bounding box center [551, 317] width 1 height 9
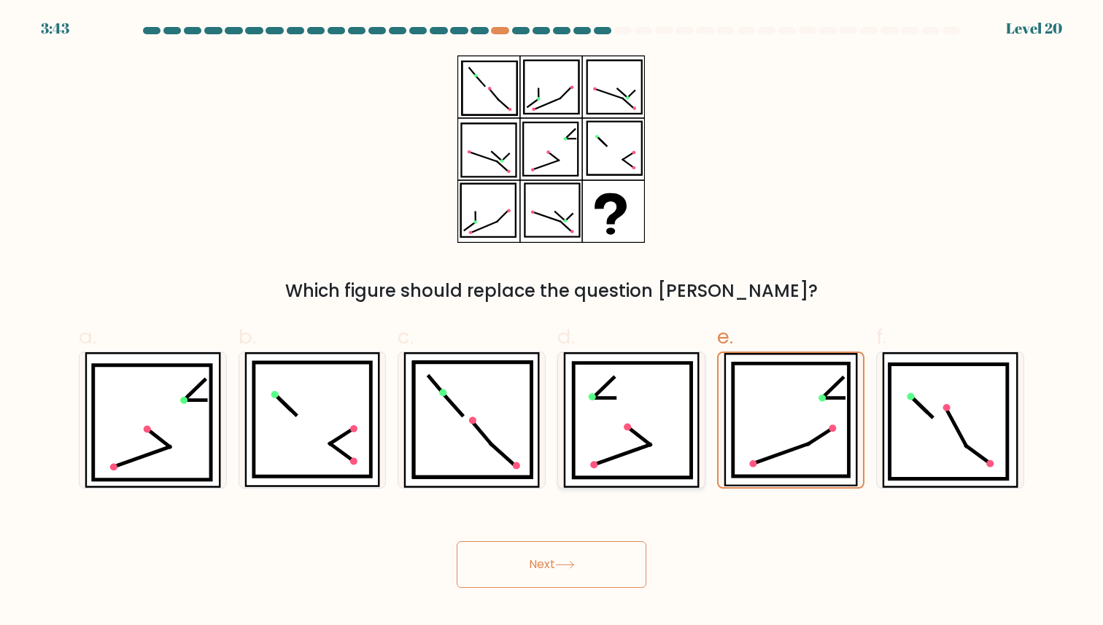
radio input "true"
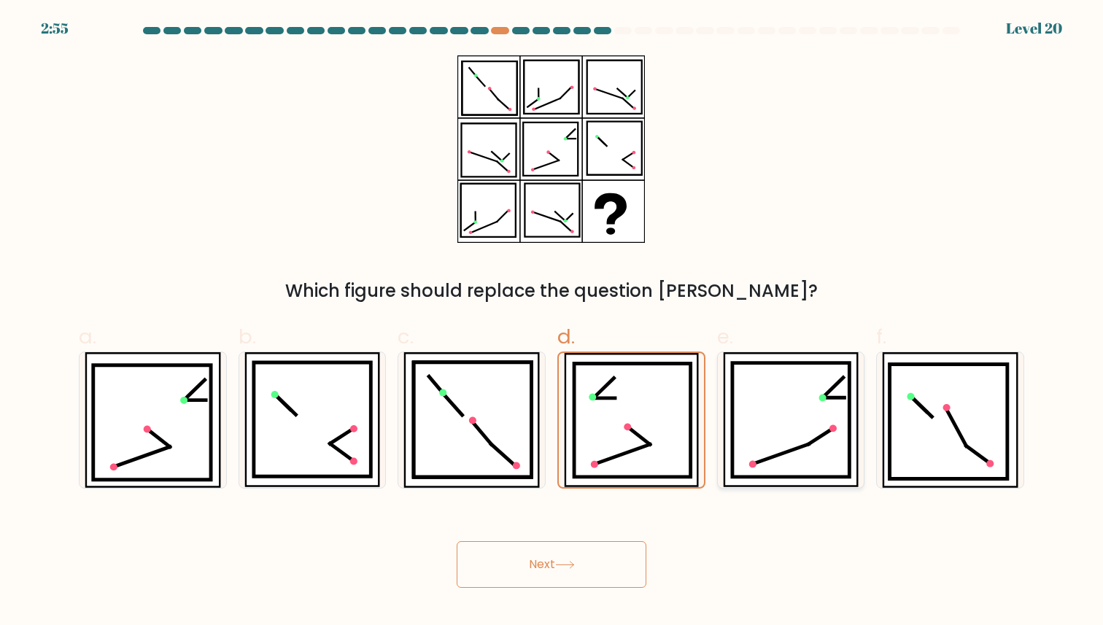
click at [771, 388] on icon at bounding box center [790, 420] width 117 height 114
click at [552, 322] on input "e." at bounding box center [551, 317] width 1 height 9
radio input "true"
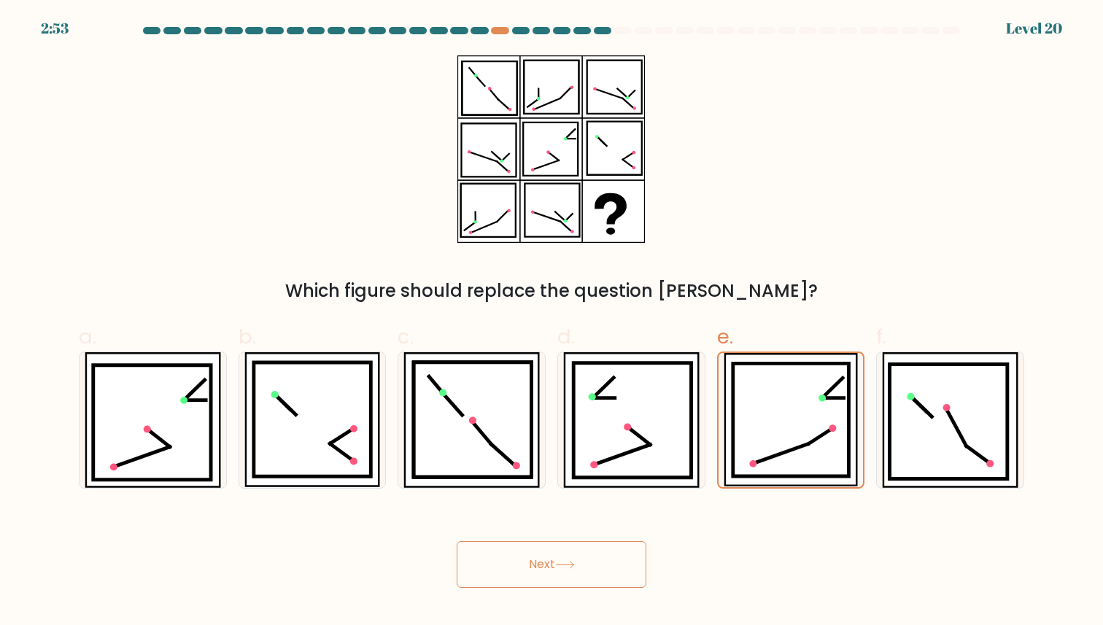
click at [621, 543] on button "Next" at bounding box center [551, 564] width 190 height 47
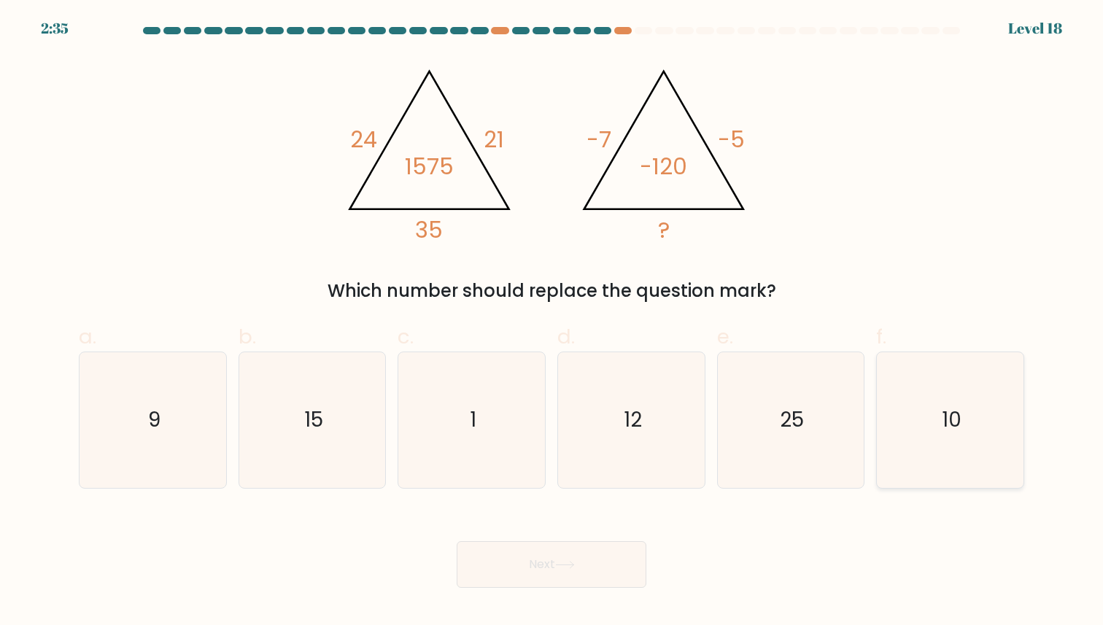
click at [927, 440] on icon "10" at bounding box center [949, 419] width 135 height 135
click at [552, 322] on input "f. 10" at bounding box center [551, 317] width 1 height 9
radio input "true"
click at [498, 596] on body "2:34 Level 18" at bounding box center [551, 312] width 1103 height 625
click at [518, 572] on button "Next" at bounding box center [551, 564] width 190 height 47
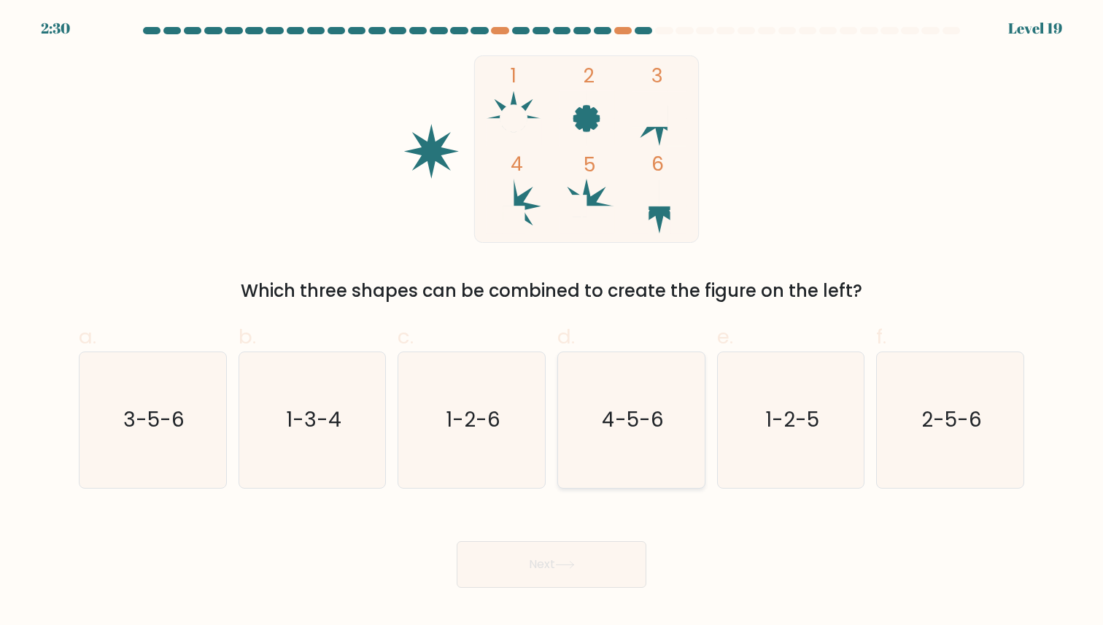
click at [663, 442] on icon "4-5-6" at bounding box center [631, 419] width 135 height 135
click at [552, 322] on input "d. 4-5-6" at bounding box center [551, 317] width 1 height 9
radio input "true"
click at [603, 554] on button "Next" at bounding box center [551, 564] width 190 height 47
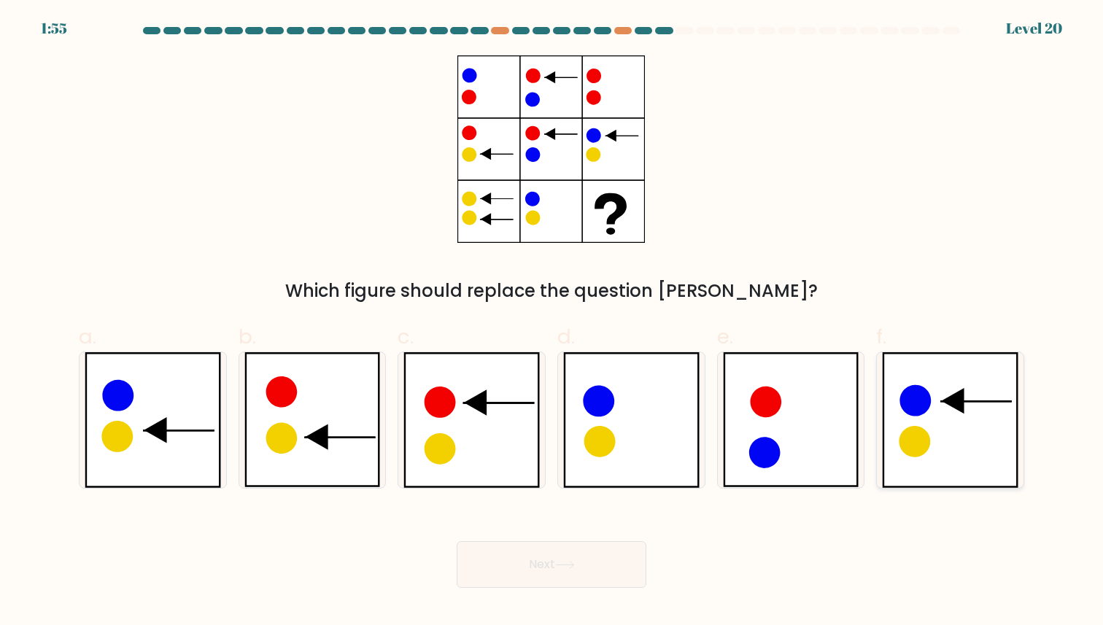
click at [909, 438] on icon at bounding box center [914, 441] width 31 height 31
click at [552, 322] on input "f." at bounding box center [551, 317] width 1 height 9
radio input "true"
click at [621, 568] on button "Next" at bounding box center [551, 564] width 190 height 47
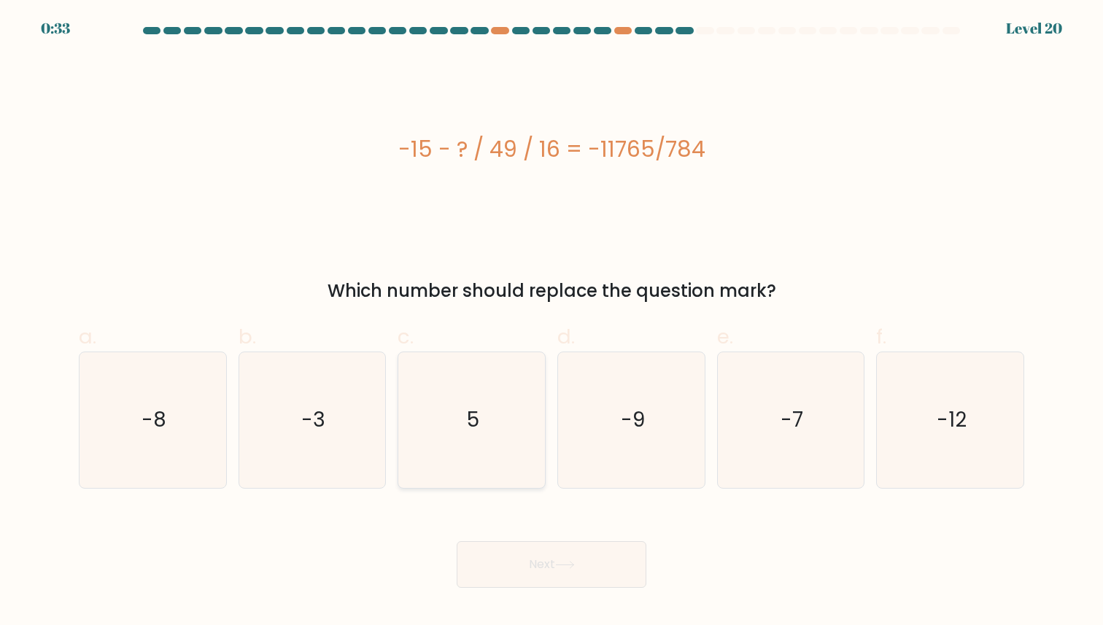
click at [459, 433] on icon "5" at bounding box center [471, 419] width 135 height 135
click at [551, 322] on input "c. 5" at bounding box center [551, 317] width 1 height 9
radio input "true"
click at [799, 435] on icon "-7" at bounding box center [790, 419] width 135 height 135
click at [552, 322] on input "e. -7" at bounding box center [551, 317] width 1 height 9
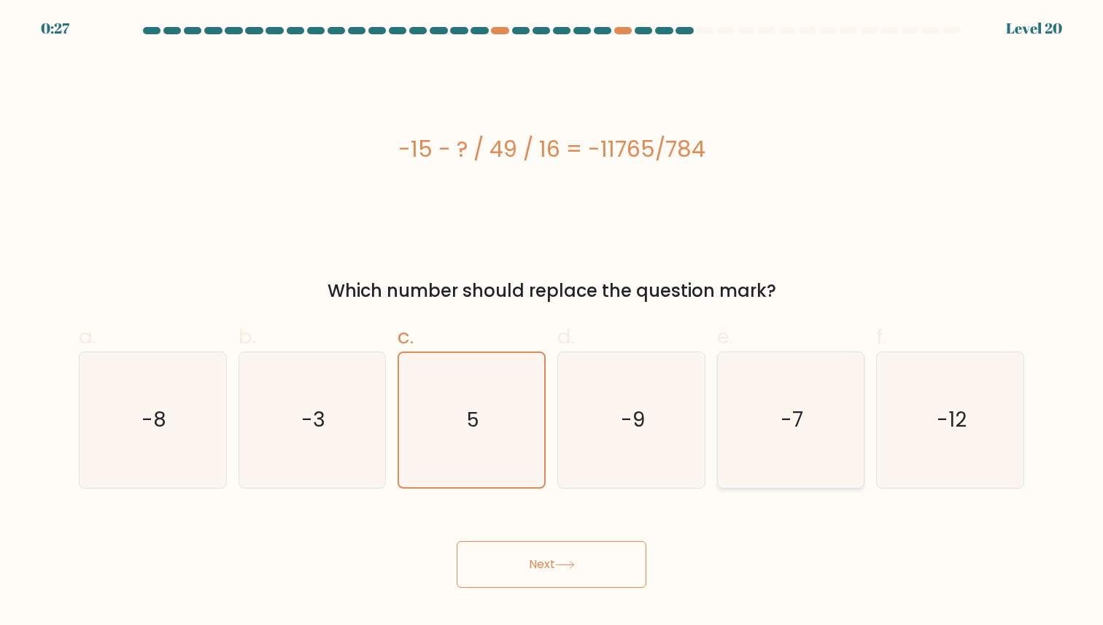
radio input "true"
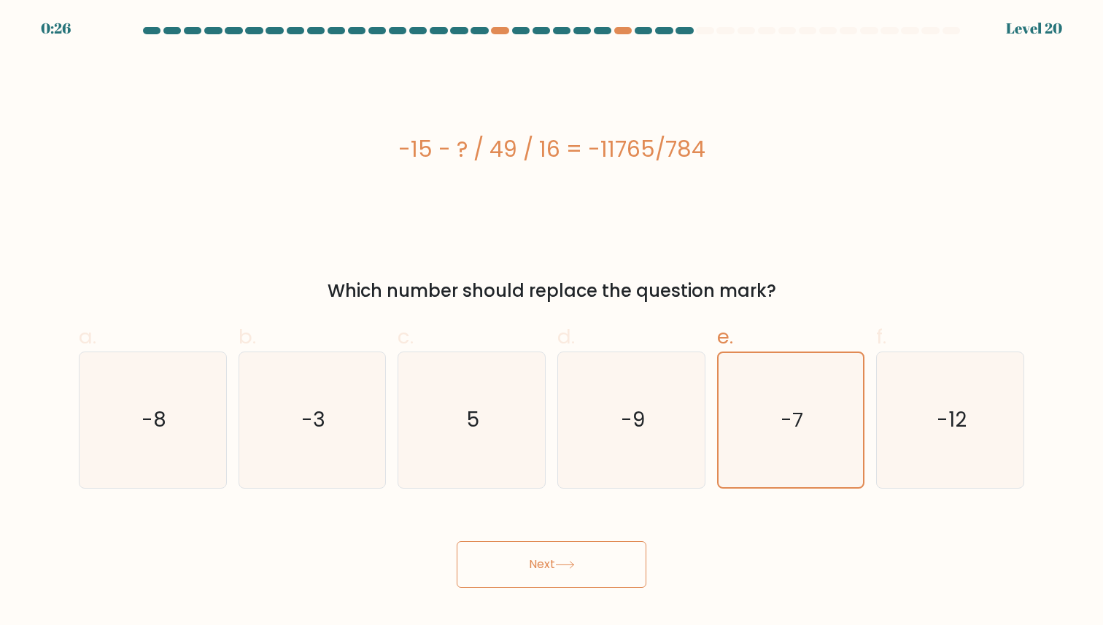
click at [607, 564] on button "Next" at bounding box center [551, 564] width 190 height 47
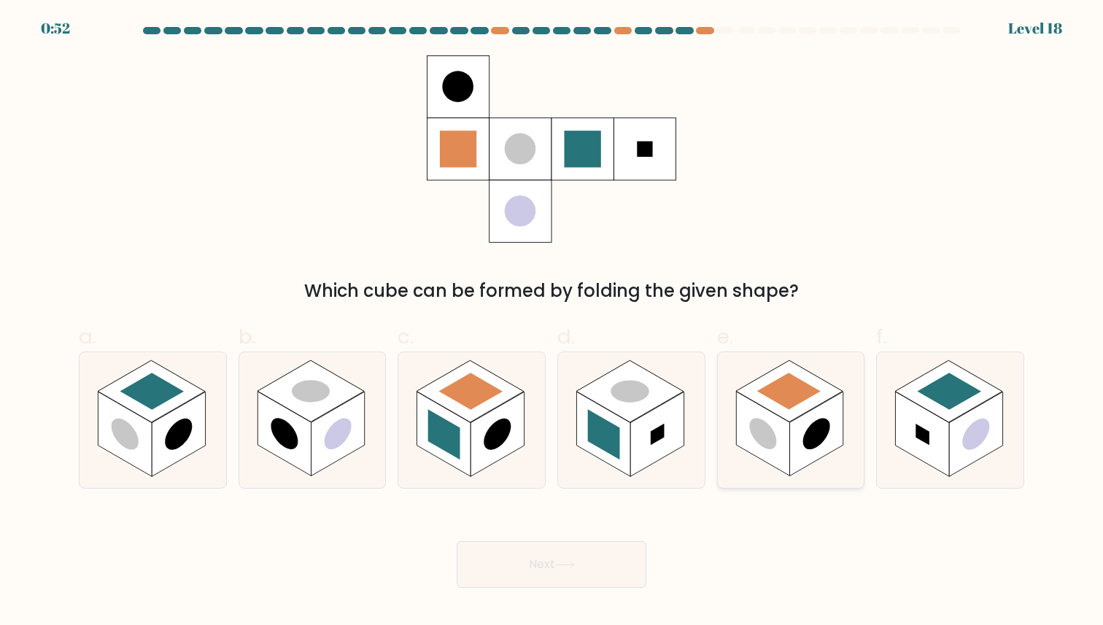
click at [828, 432] on g at bounding box center [815, 434] width 53 height 85
click at [552, 322] on input "e." at bounding box center [551, 317] width 1 height 9
radio input "true"
click at [520, 578] on button "Next" at bounding box center [551, 564] width 190 height 47
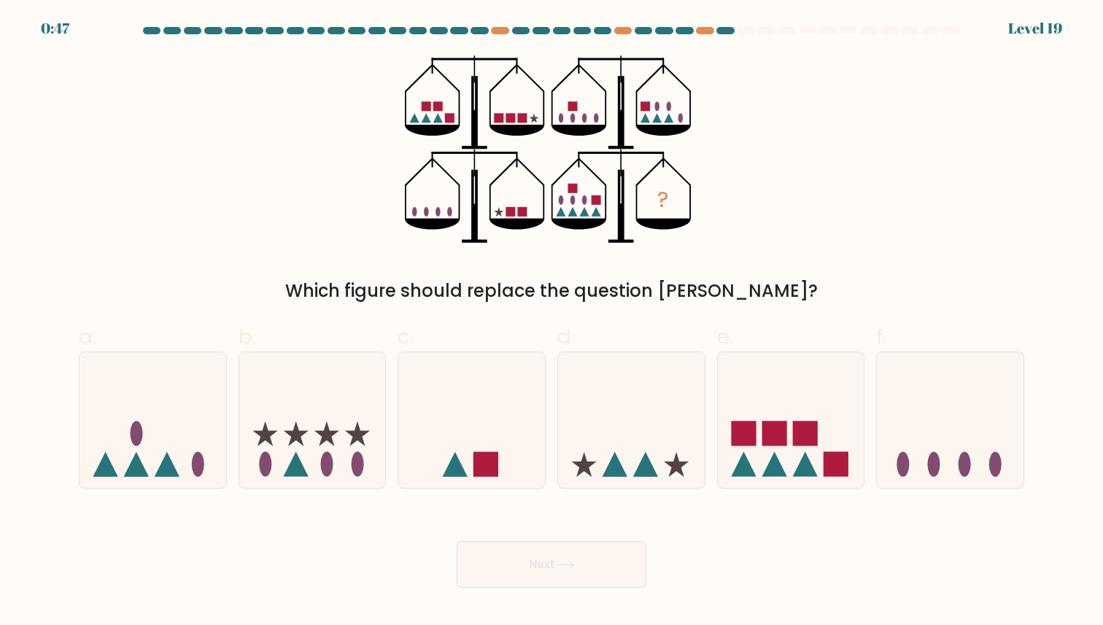
click at [42, 38] on form at bounding box center [551, 307] width 1103 height 561
click at [51, 28] on form at bounding box center [551, 307] width 1103 height 561
